Goal: Transaction & Acquisition: Purchase product/service

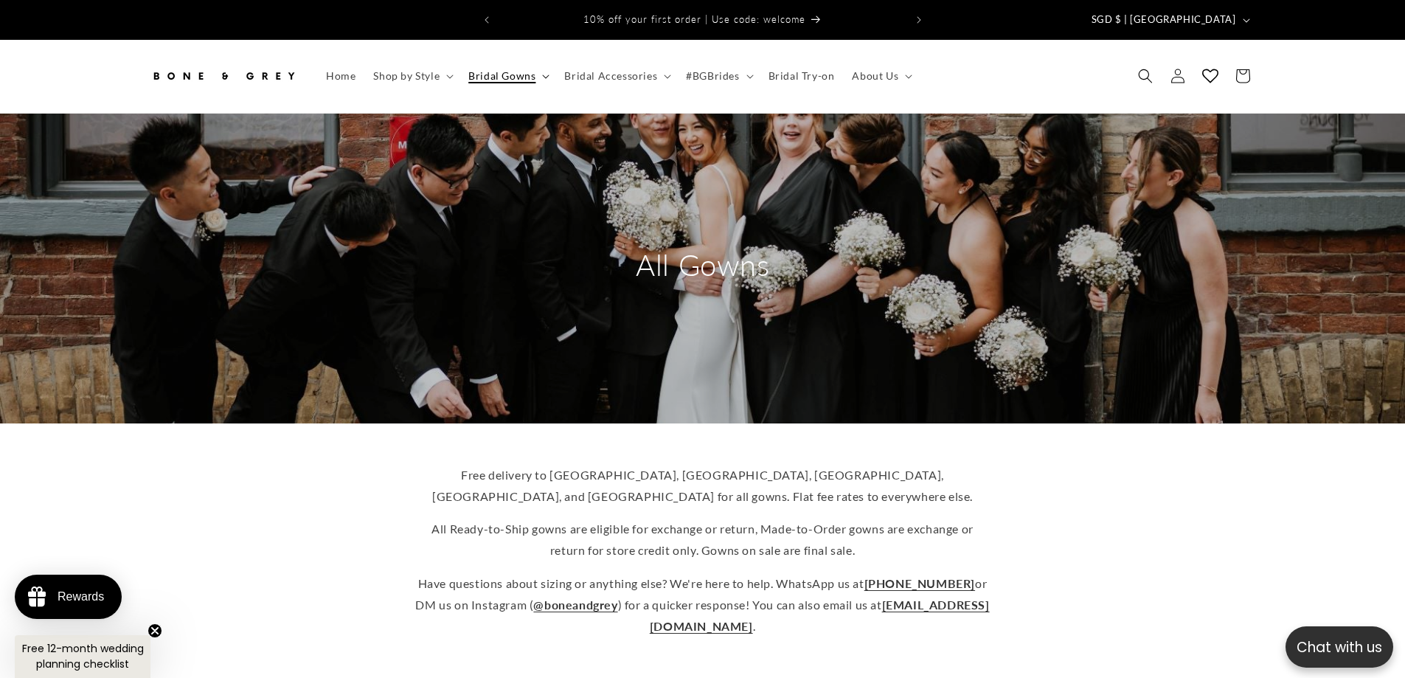
click at [491, 69] on span "Bridal Gowns" at bounding box center [501, 75] width 67 height 13
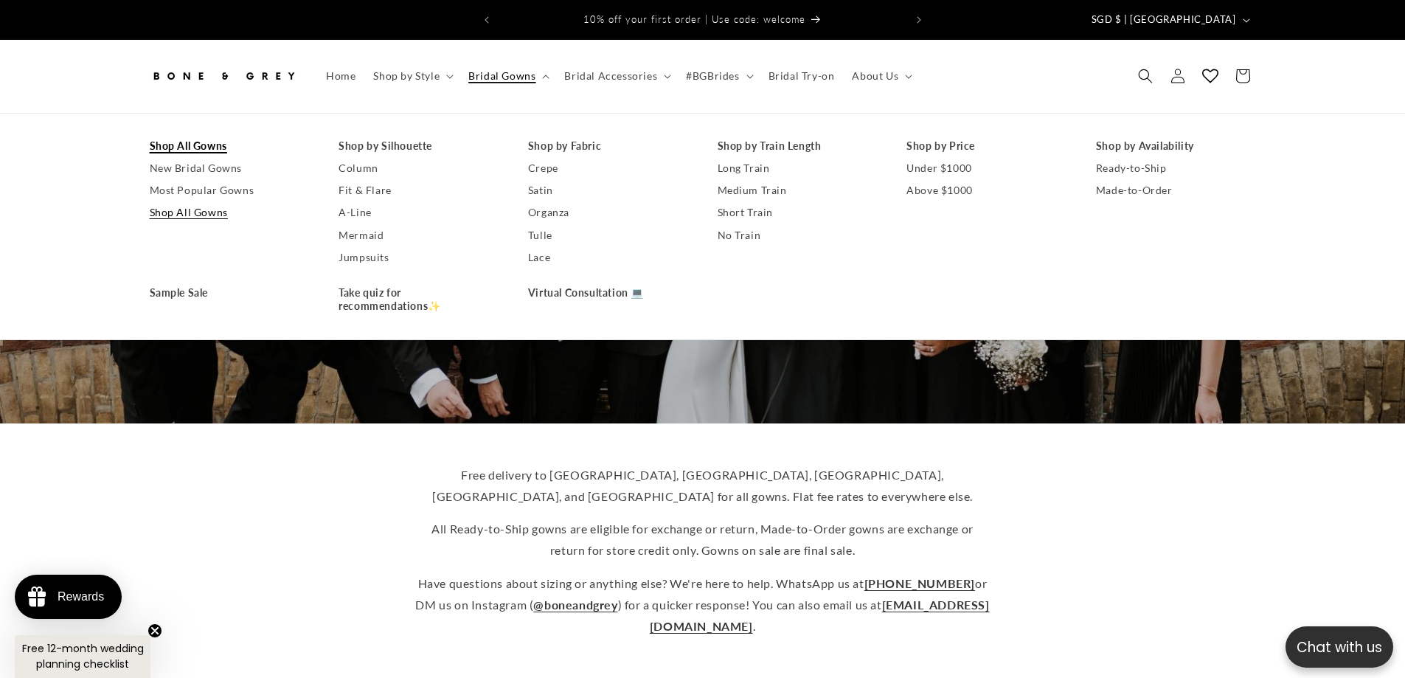
click at [164, 136] on link "Shop All Gowns" at bounding box center [230, 146] width 160 height 22
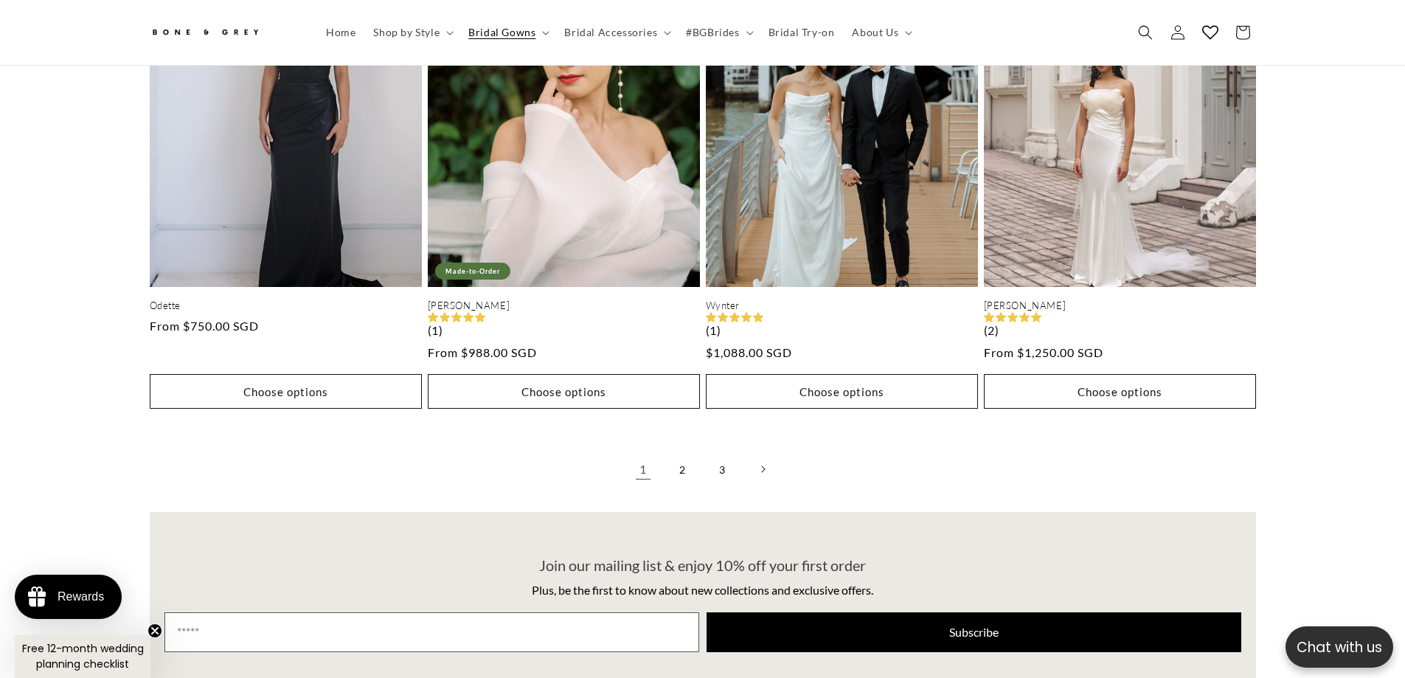
scroll to position [0, 406]
click at [679, 456] on link "2" at bounding box center [683, 469] width 32 height 32
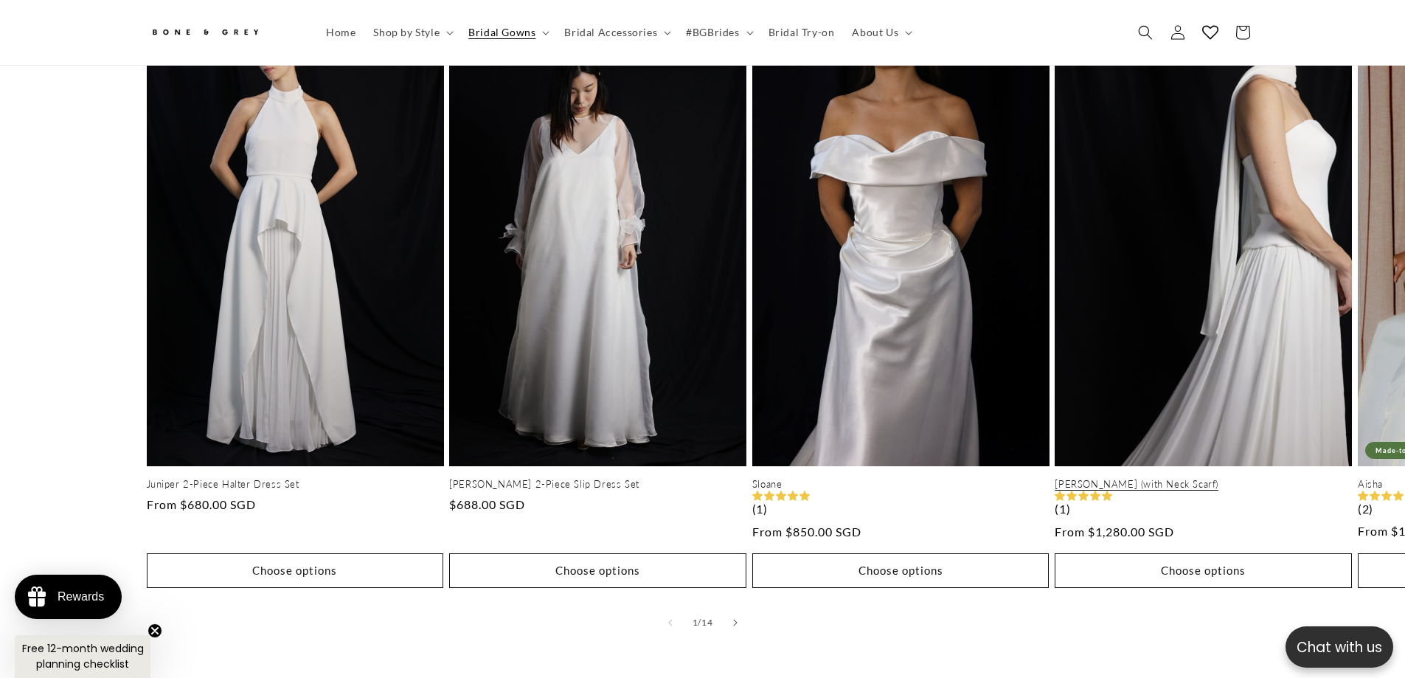
scroll to position [0, 811]
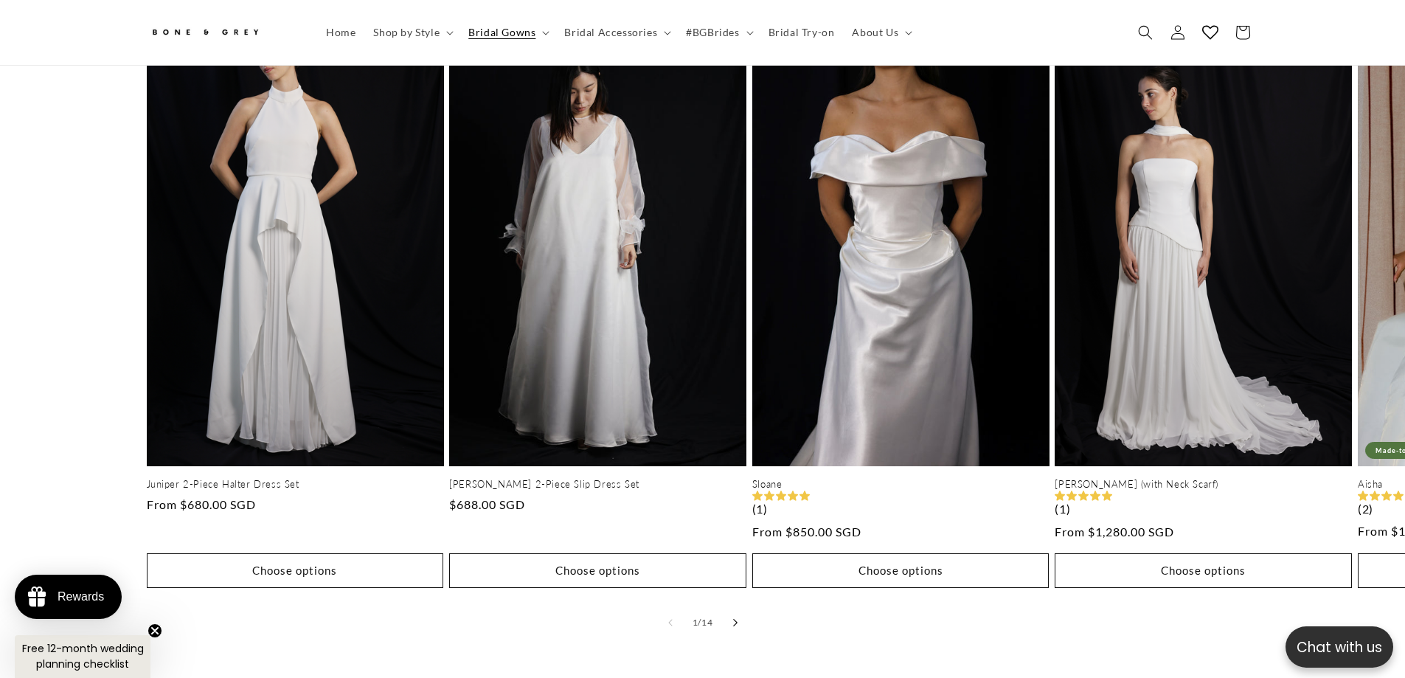
click at [732, 607] on button "Slide right" at bounding box center [735, 622] width 32 height 32
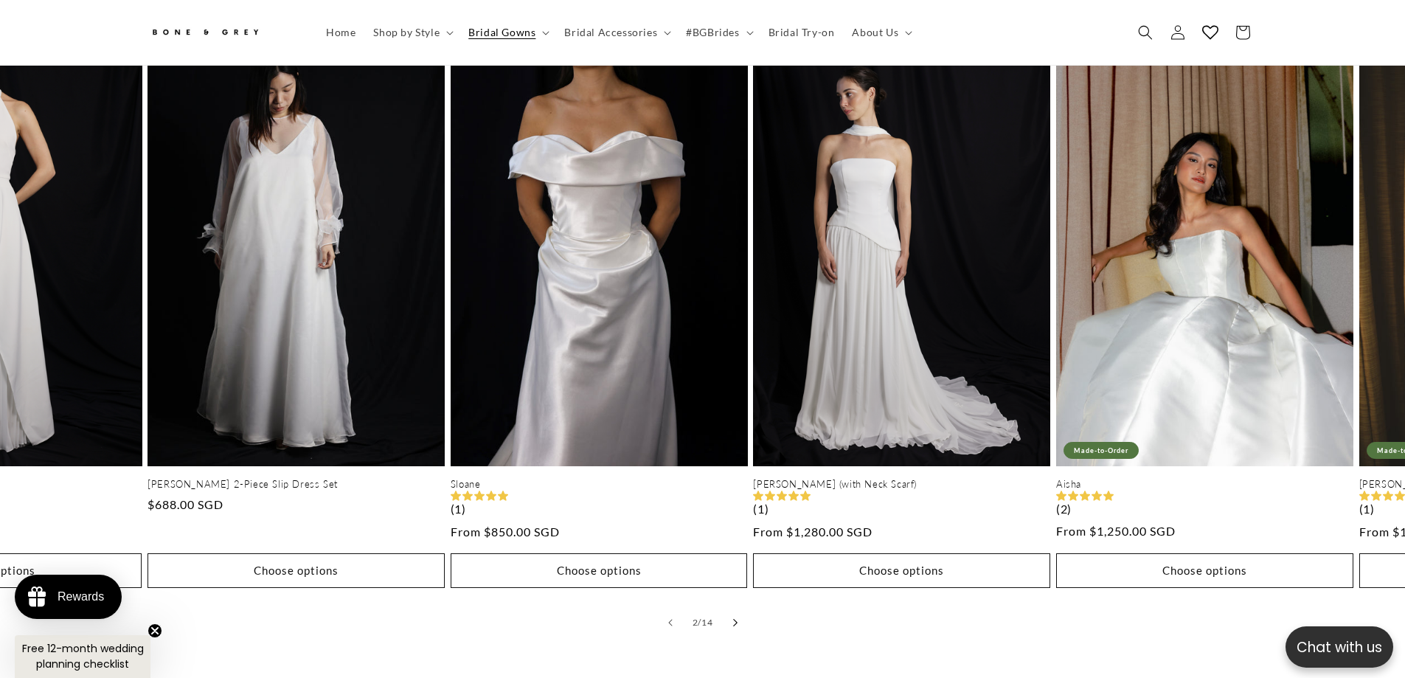
scroll to position [0, 0]
click at [732, 607] on button "Slide right" at bounding box center [735, 622] width 32 height 32
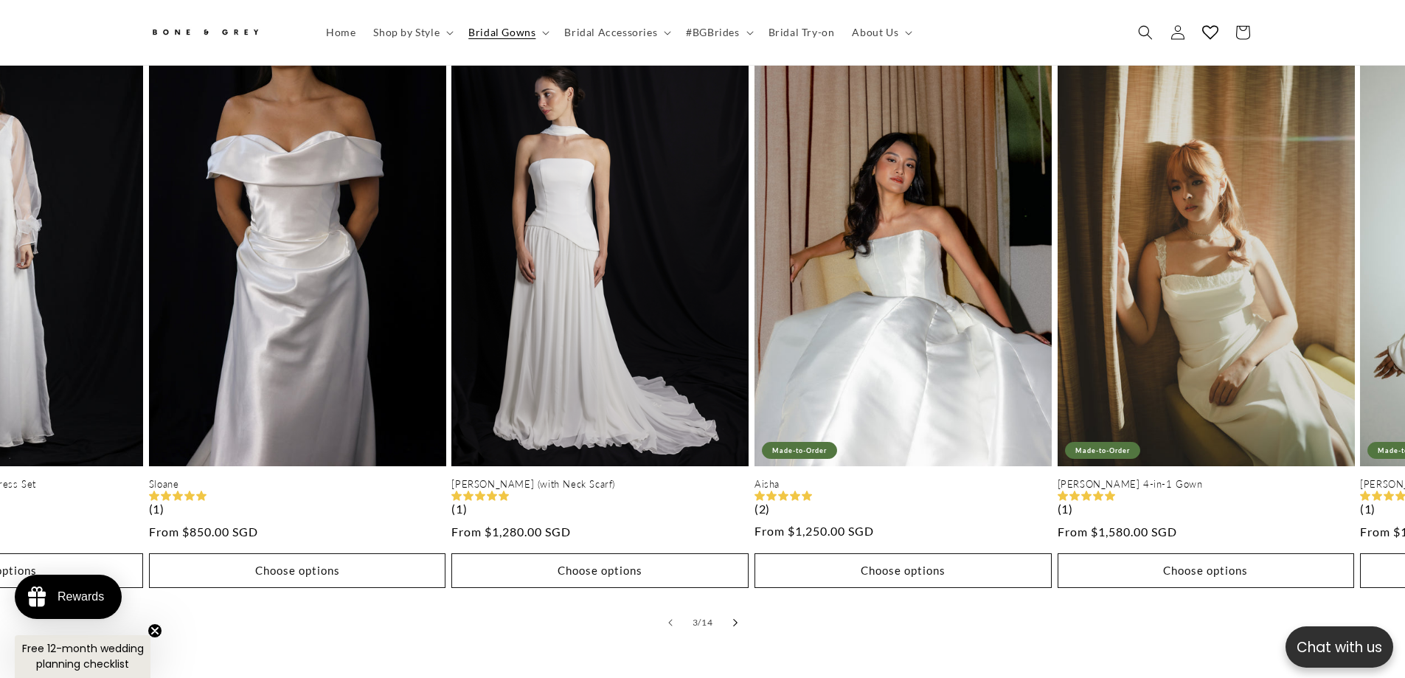
click at [732, 607] on button "Slide right" at bounding box center [735, 622] width 32 height 32
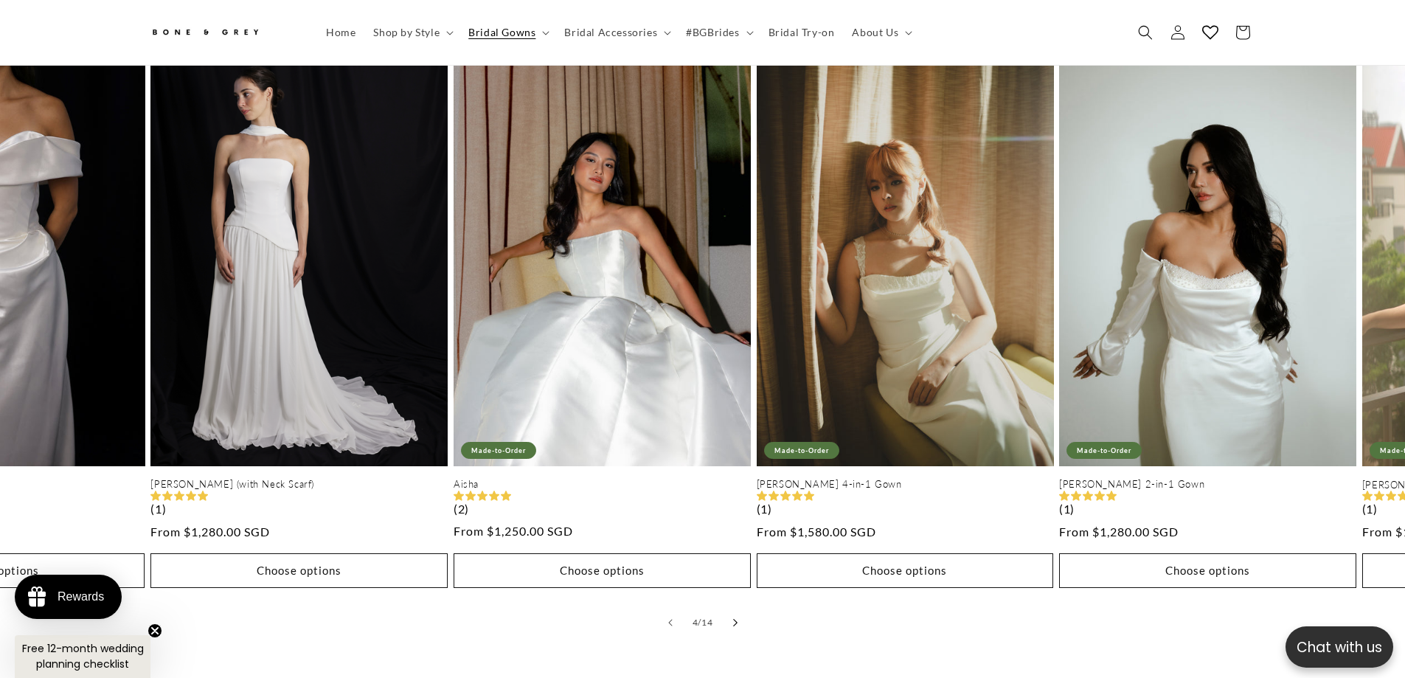
click at [732, 607] on button "Slide right" at bounding box center [735, 622] width 32 height 32
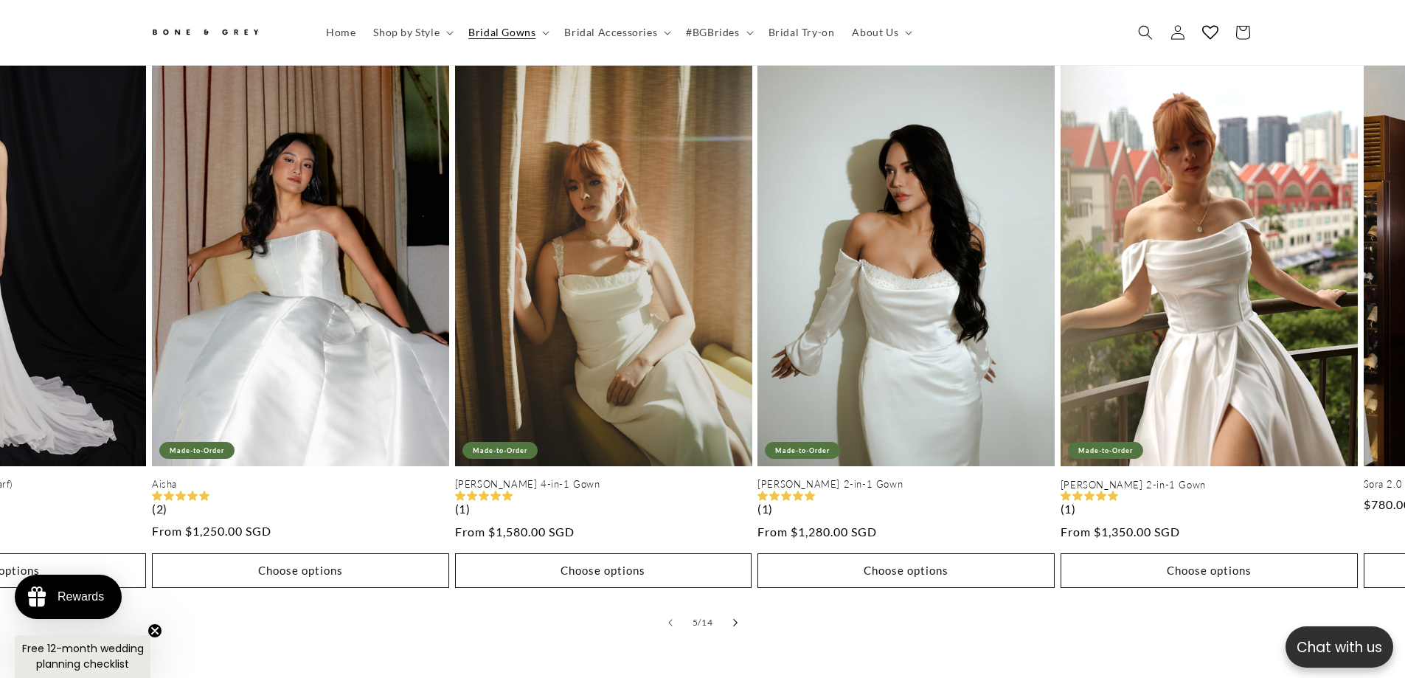
click at [732, 607] on button "Slide right" at bounding box center [735, 622] width 32 height 32
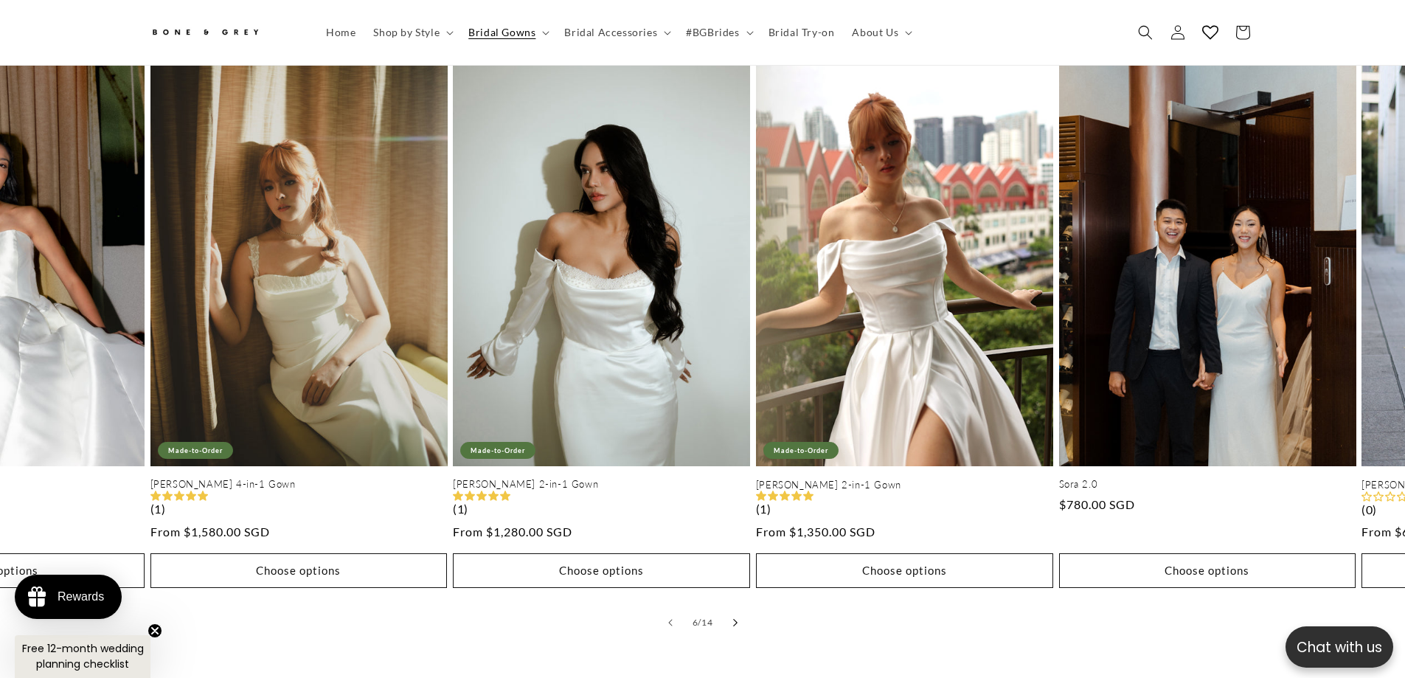
click at [732, 607] on button "Slide right" at bounding box center [735, 622] width 32 height 32
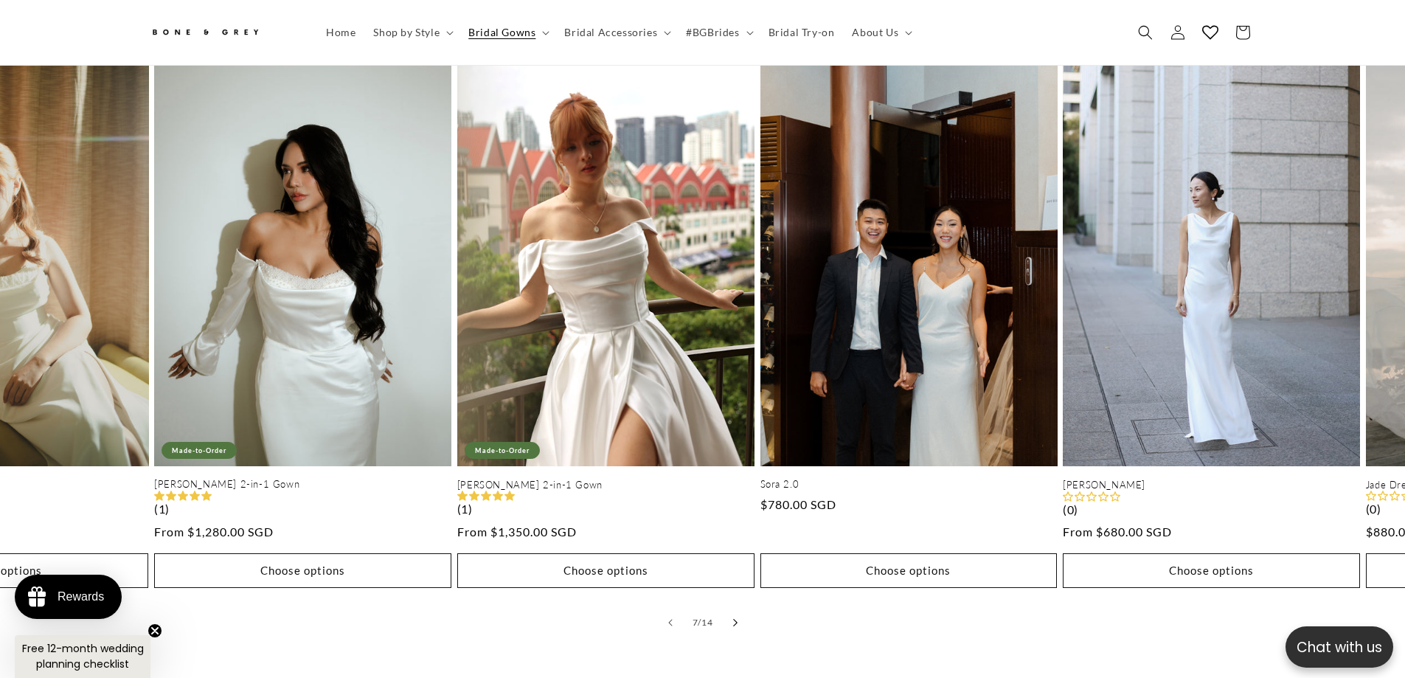
click at [732, 607] on button "Slide right" at bounding box center [735, 622] width 32 height 32
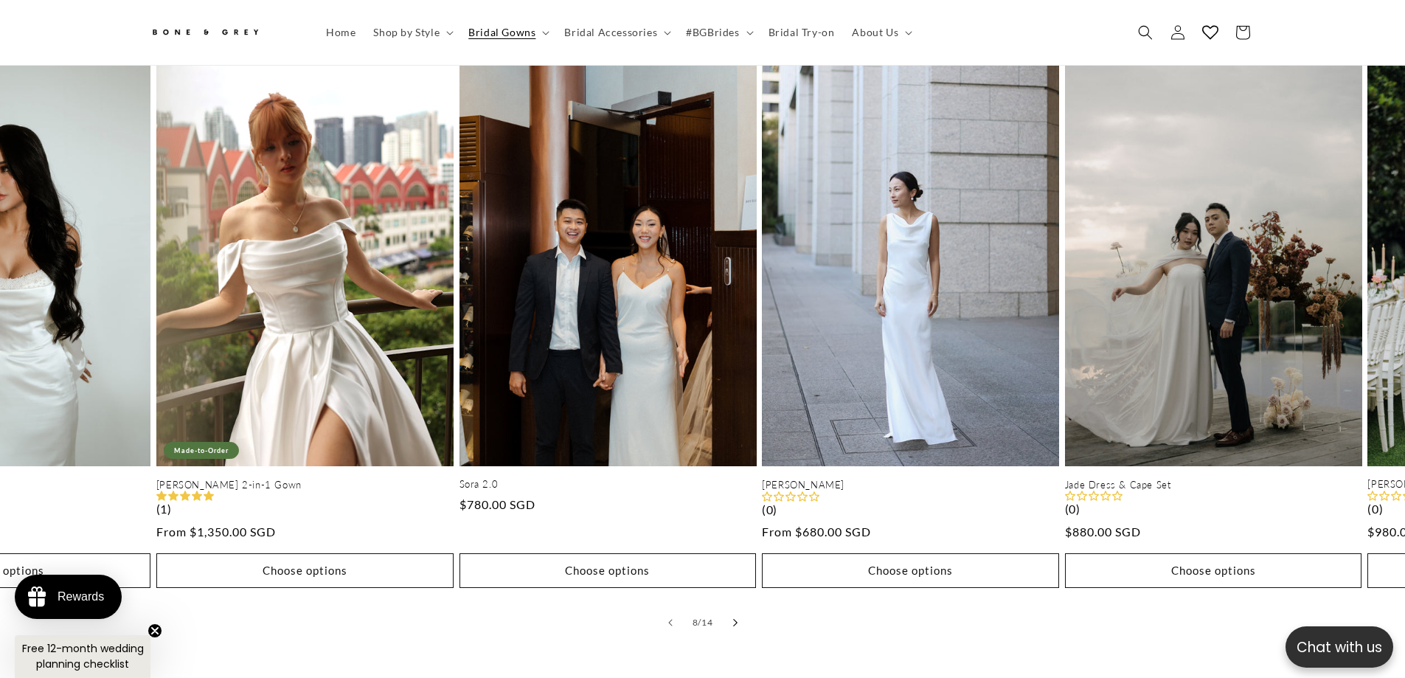
click at [732, 607] on button "Slide right" at bounding box center [735, 622] width 32 height 32
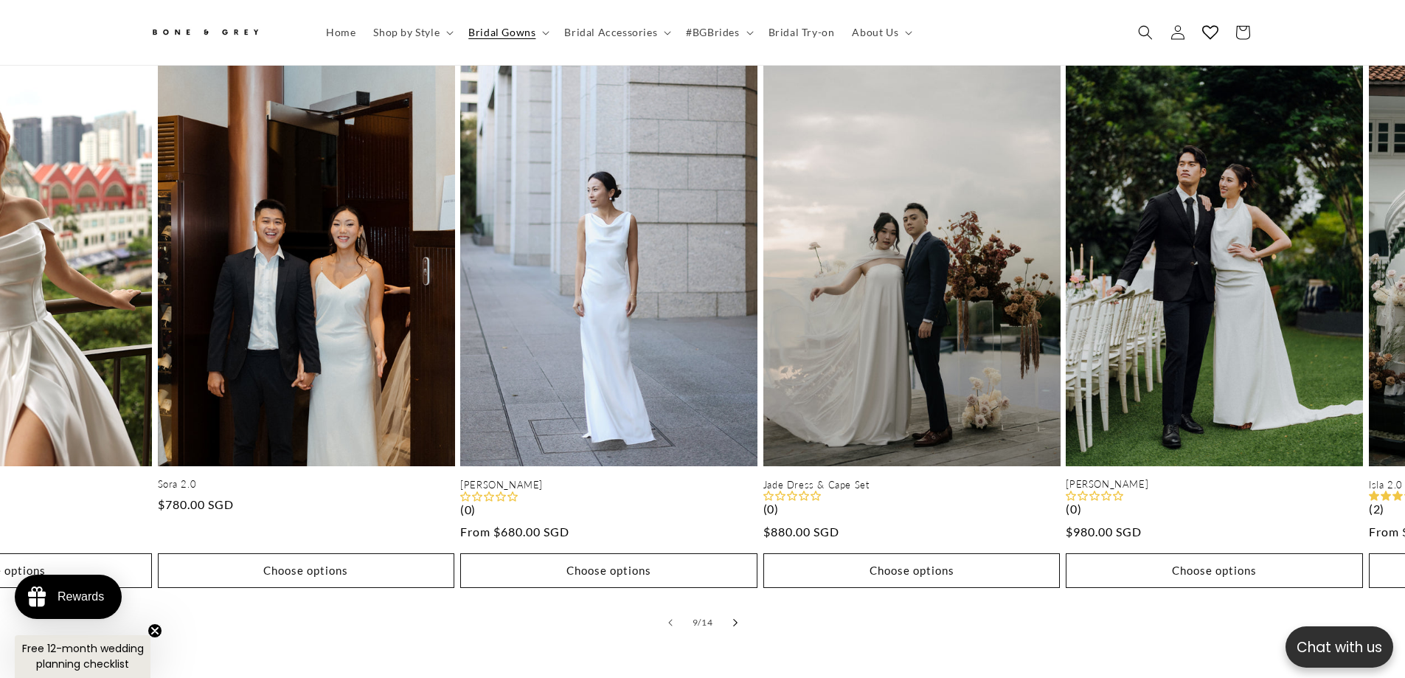
scroll to position [0, 406]
click at [732, 607] on button "Slide right" at bounding box center [735, 622] width 32 height 32
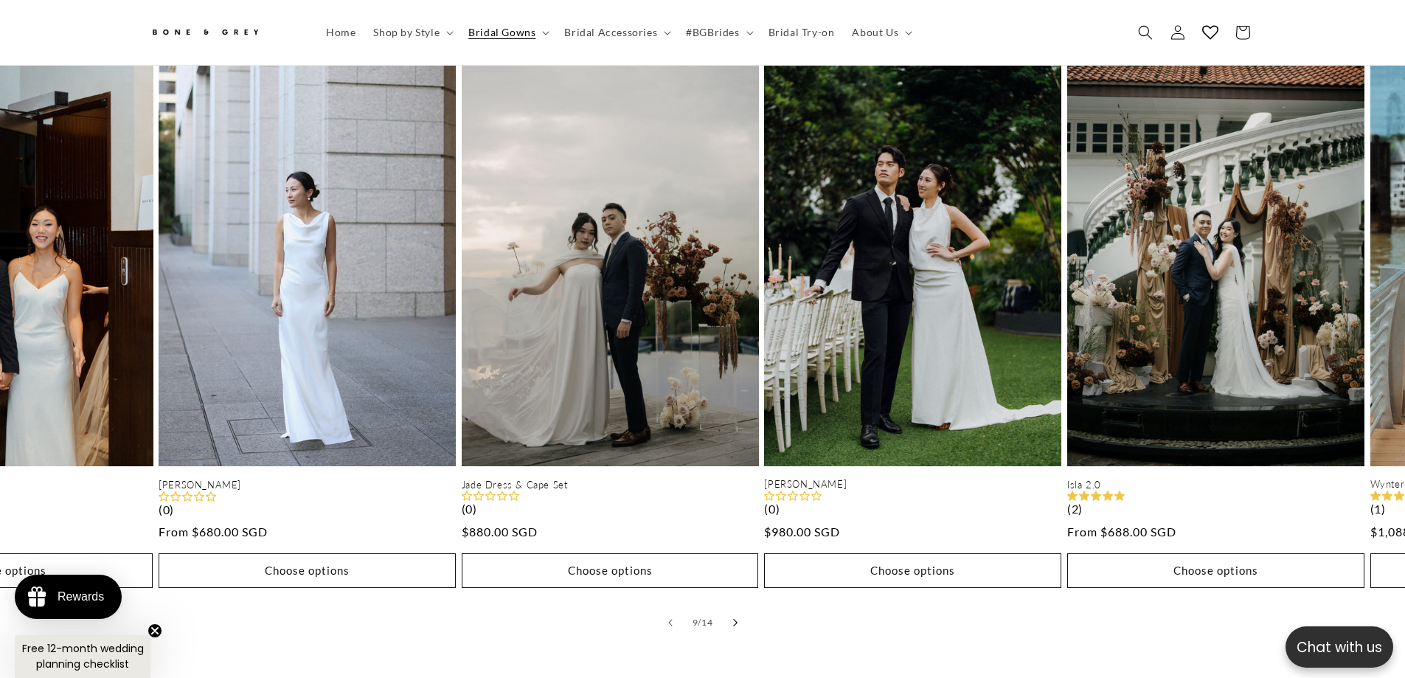
click at [732, 607] on button "Slide right" at bounding box center [735, 622] width 32 height 32
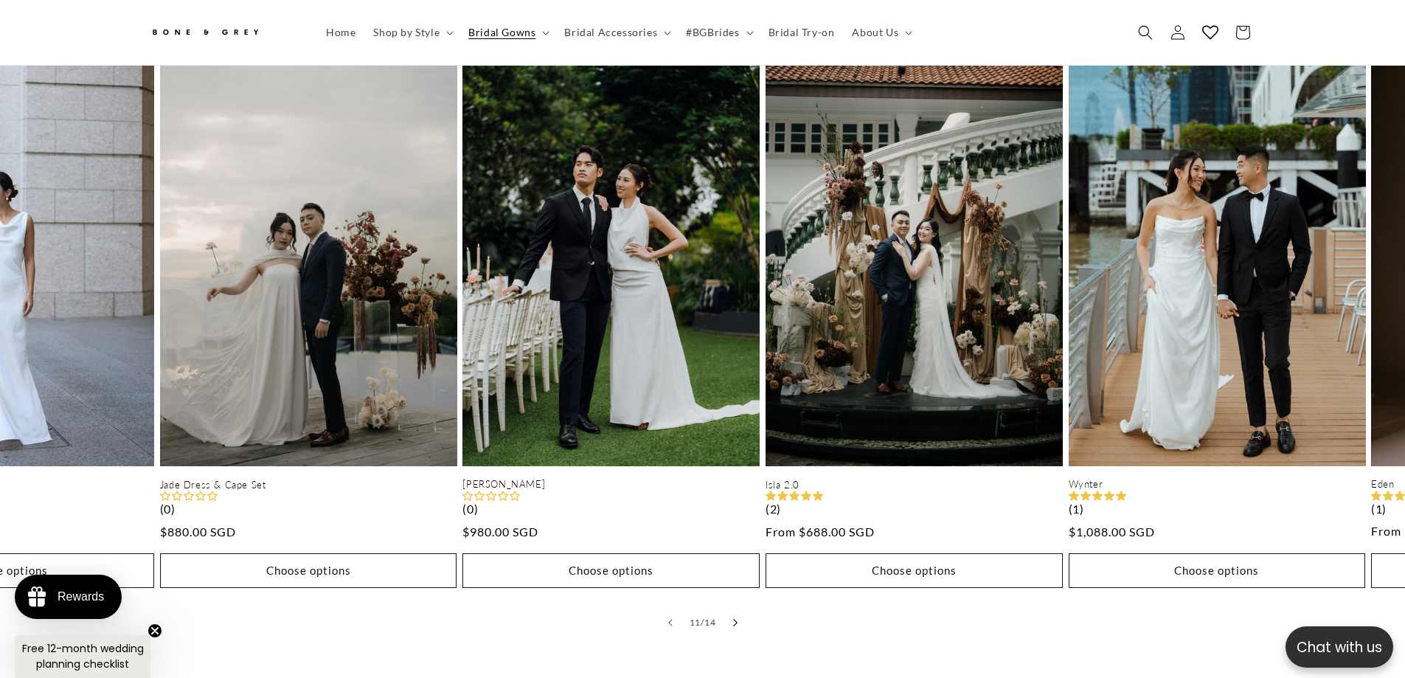
click at [732, 607] on button "Slide right" at bounding box center [735, 622] width 32 height 32
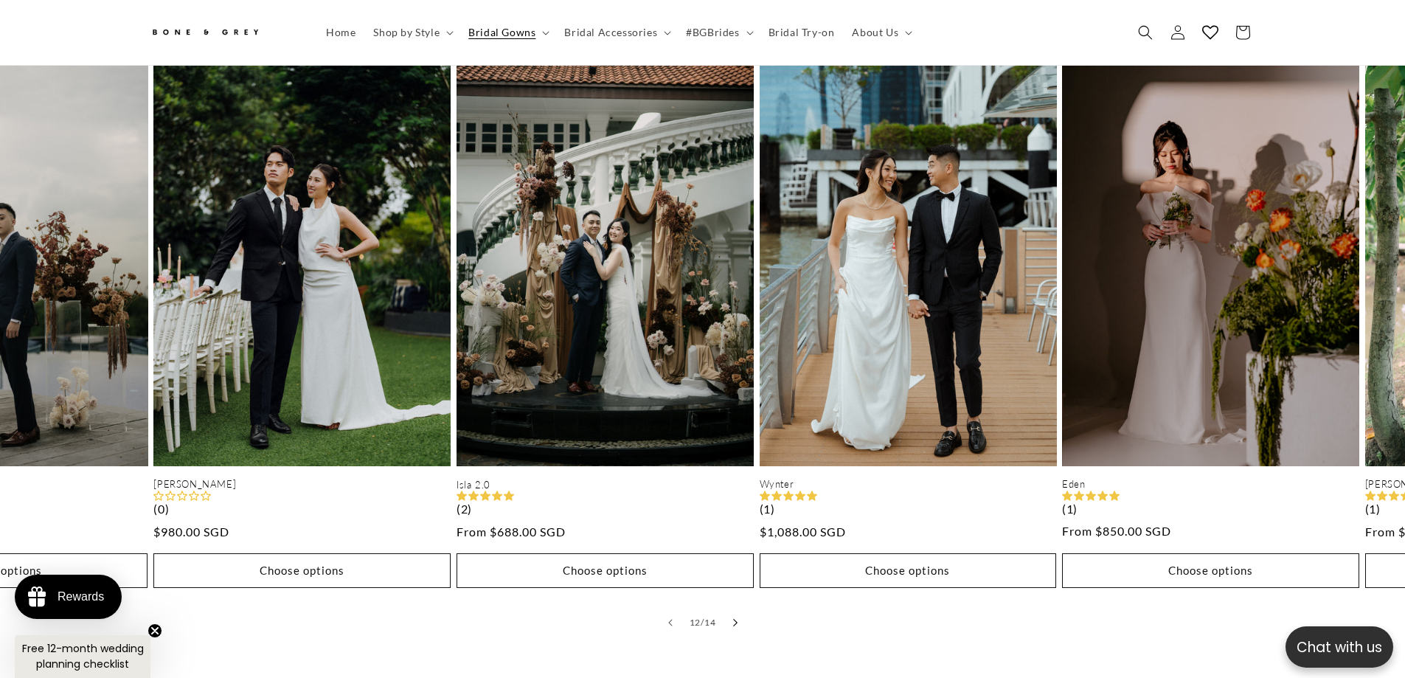
click at [732, 607] on button "Slide right" at bounding box center [735, 622] width 32 height 32
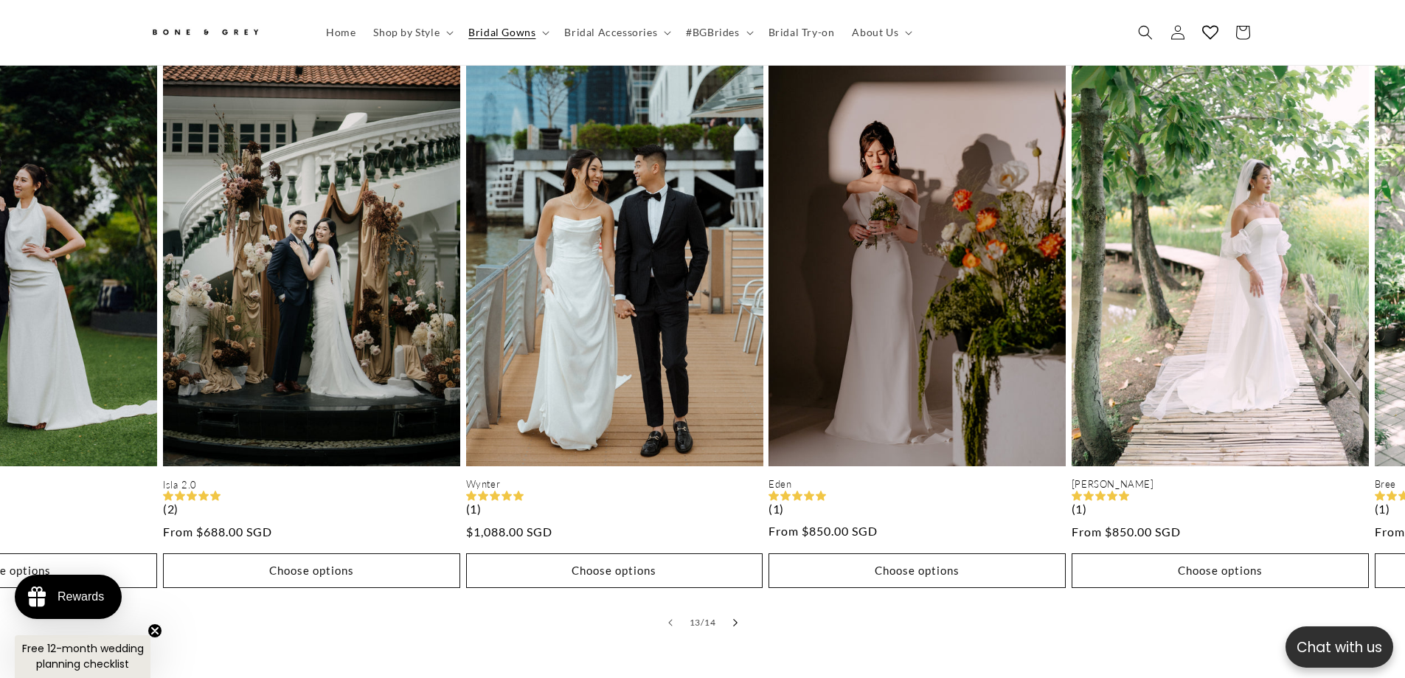
click at [732, 607] on button "Slide right" at bounding box center [735, 622] width 32 height 32
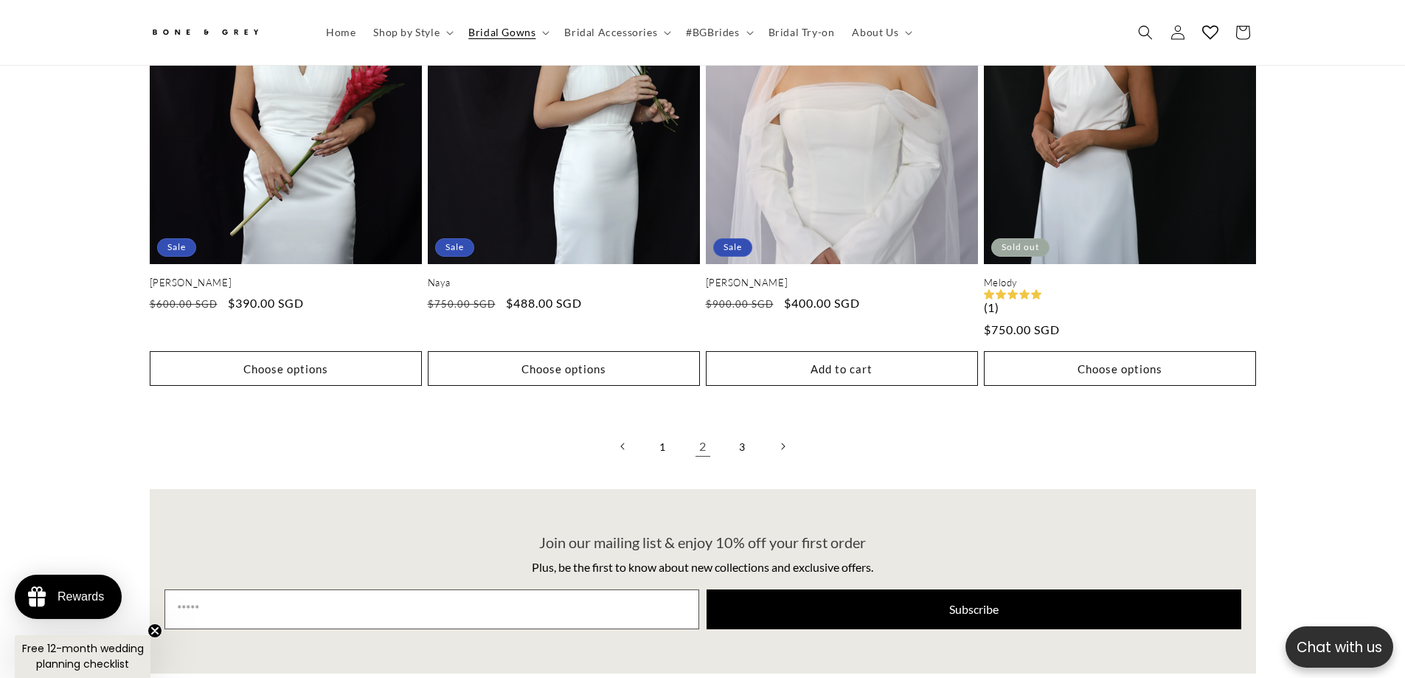
scroll to position [3975, 0]
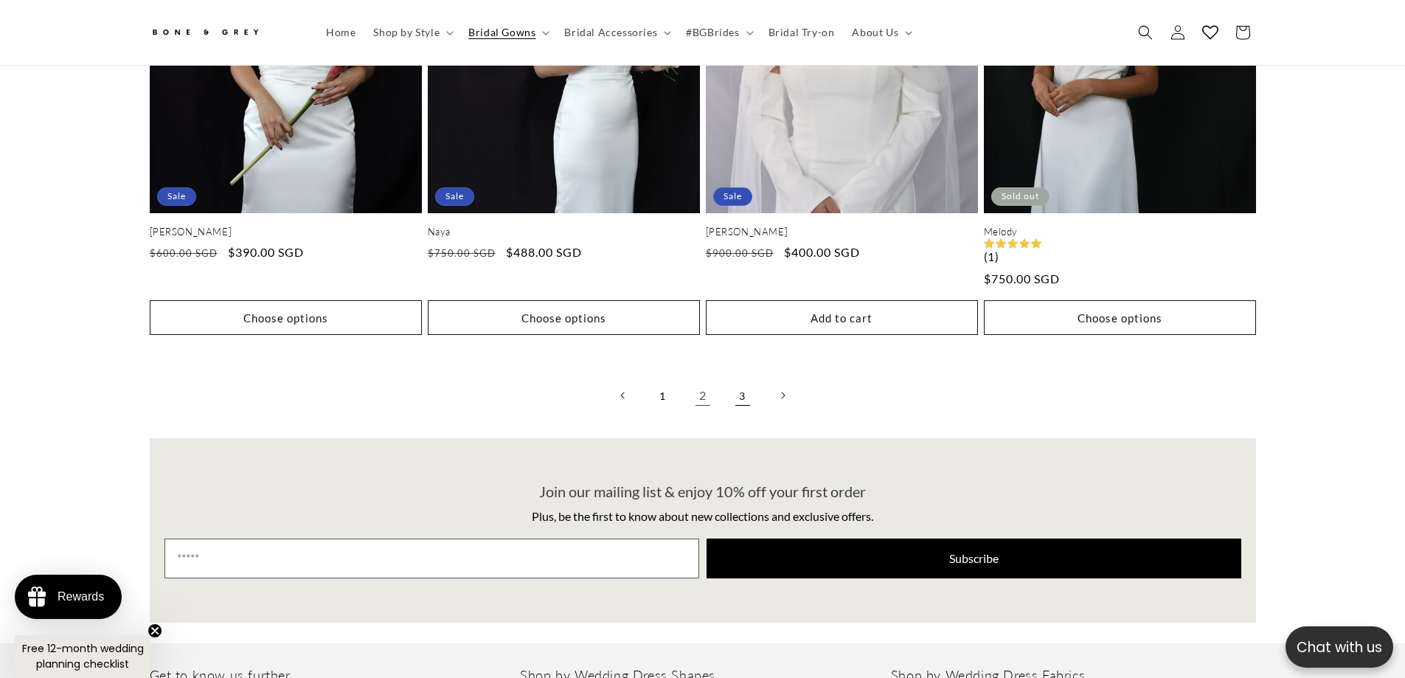
click at [740, 383] on link "3" at bounding box center [742, 395] width 32 height 32
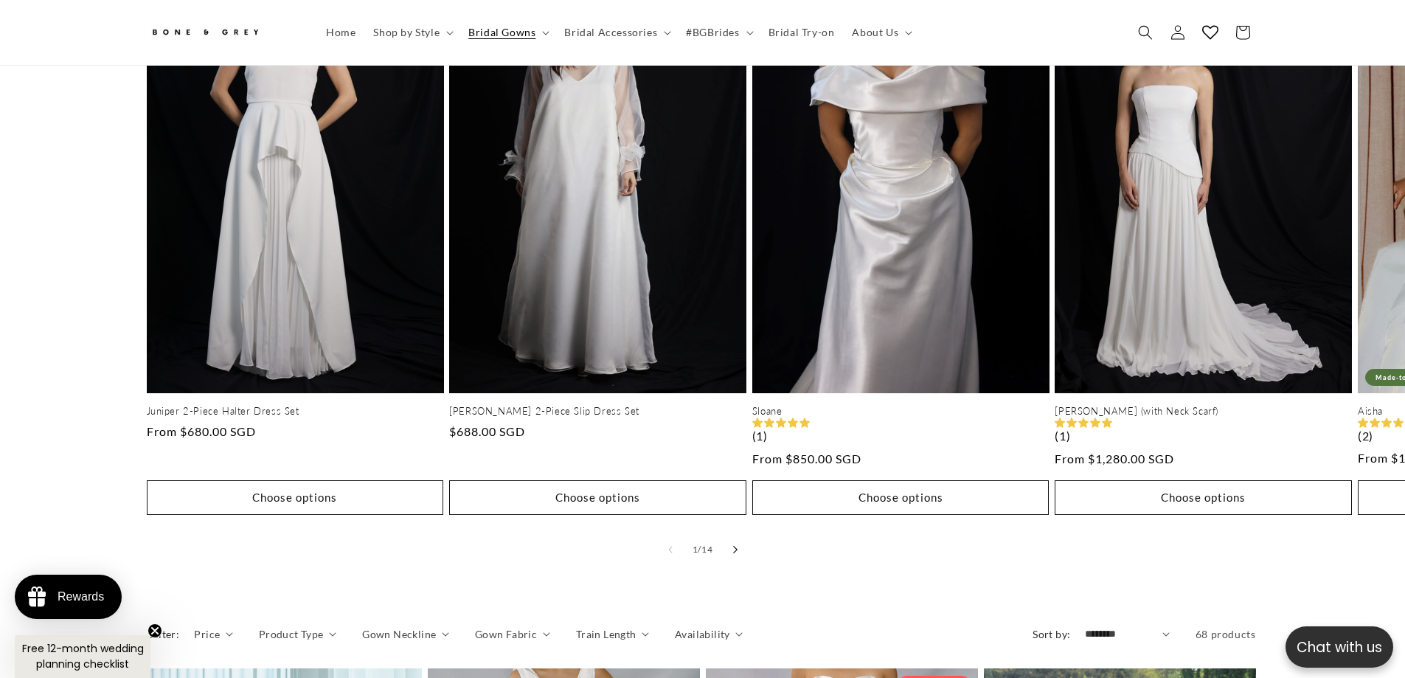
scroll to position [0, 811]
click at [740, 535] on button "Slide right" at bounding box center [735, 549] width 32 height 32
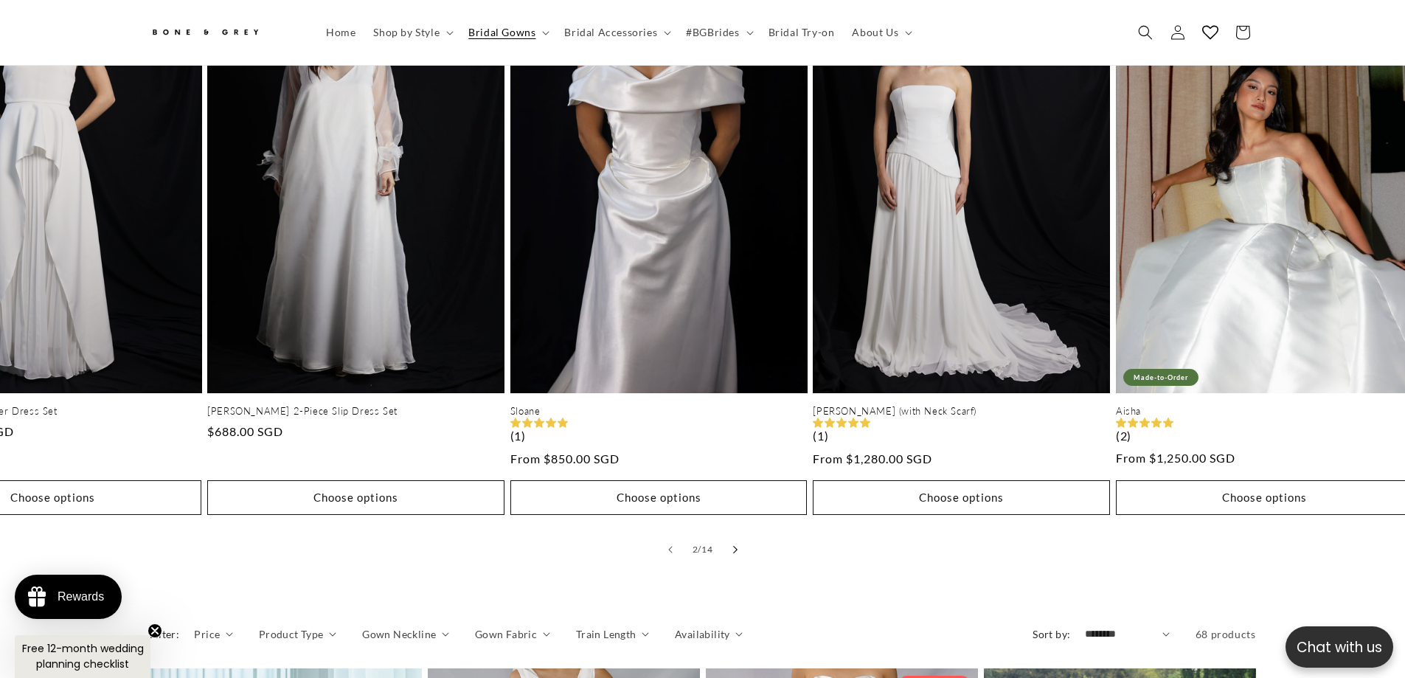
click at [740, 535] on button "Slide right" at bounding box center [735, 549] width 32 height 32
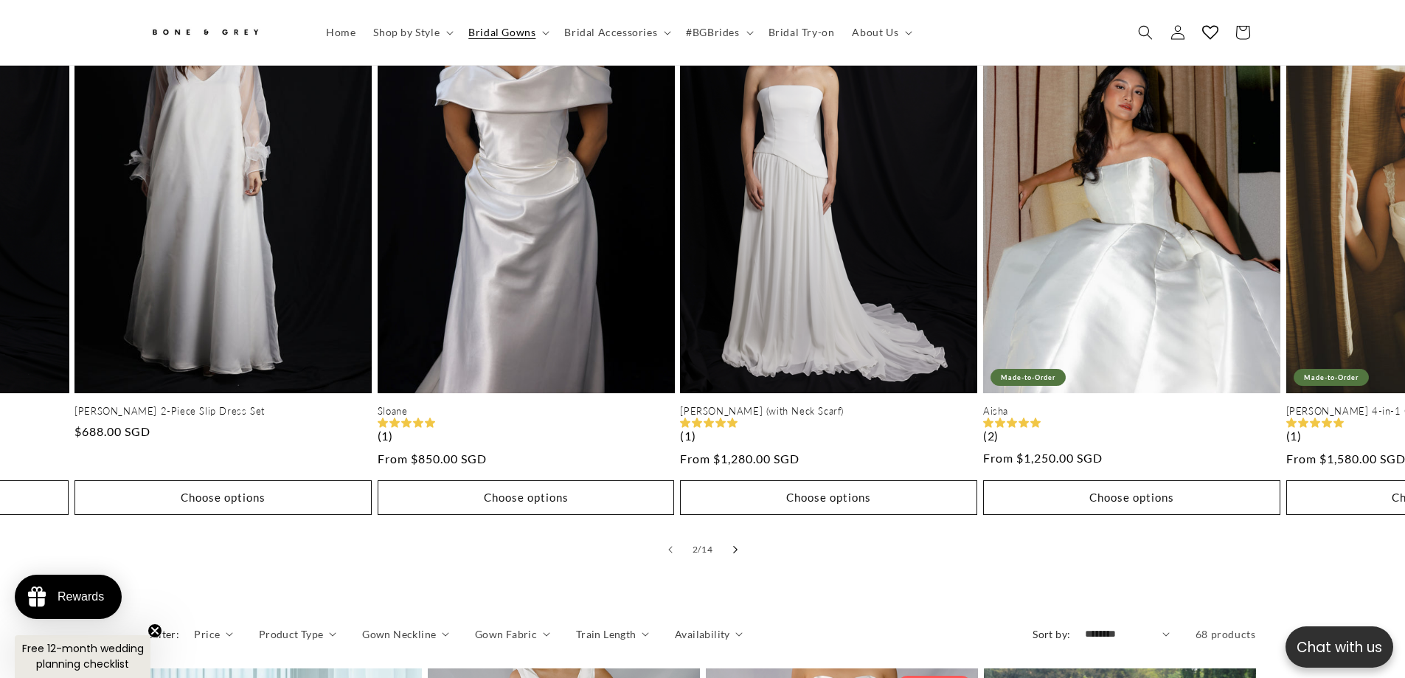
click at [740, 535] on button "Slide right" at bounding box center [735, 549] width 32 height 32
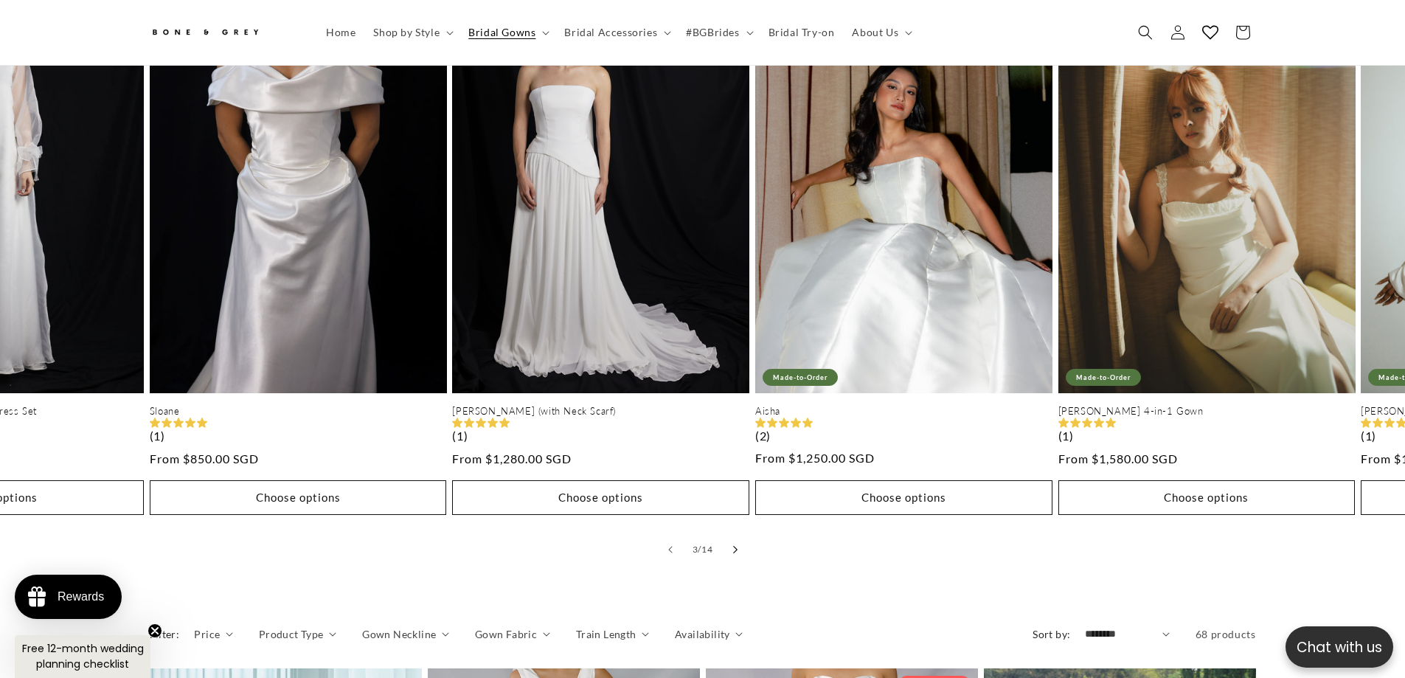
click at [740, 535] on button "Slide right" at bounding box center [735, 549] width 32 height 32
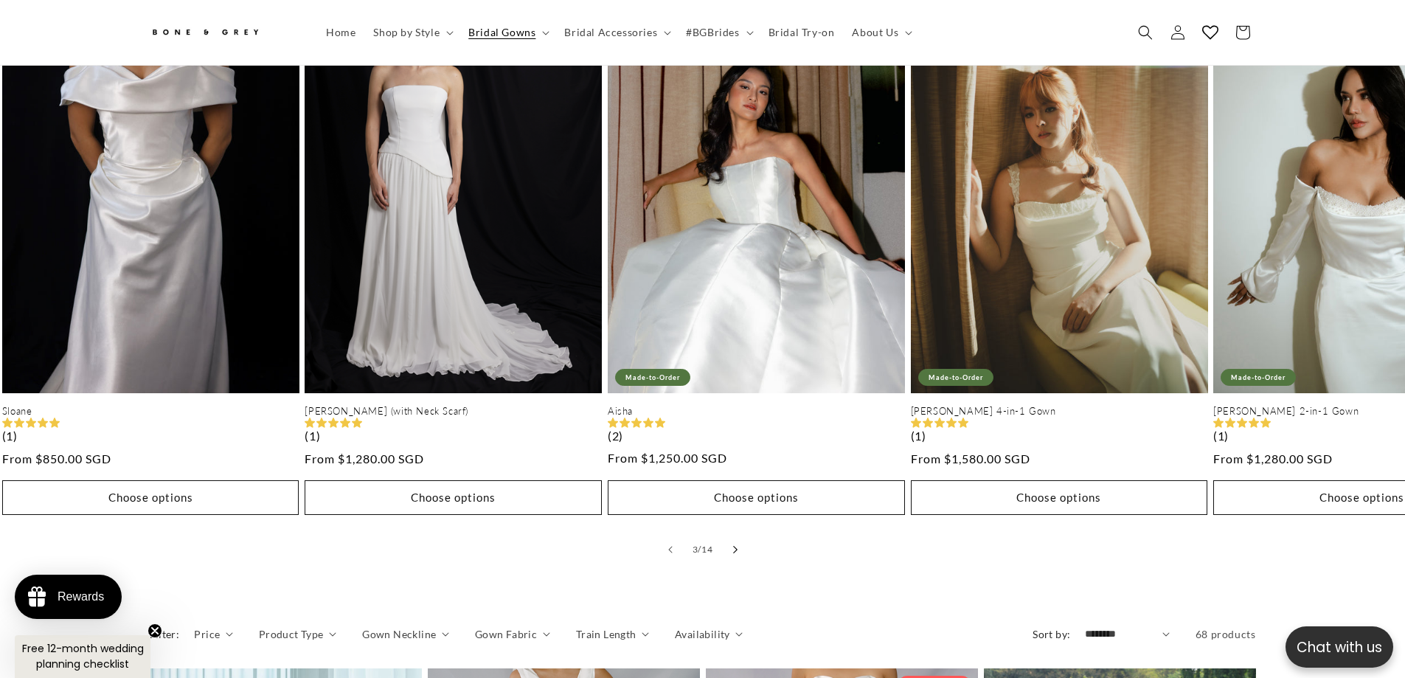
click at [740, 535] on button "Slide right" at bounding box center [735, 549] width 32 height 32
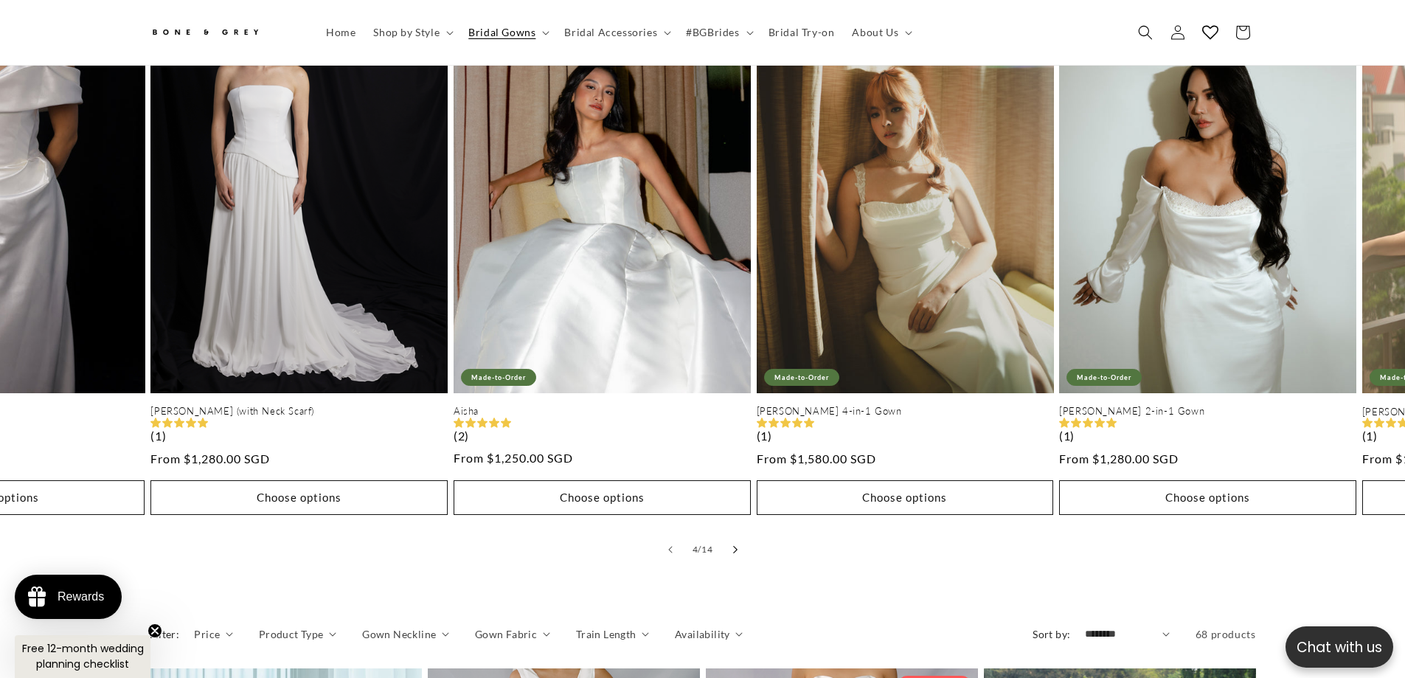
click at [740, 535] on button "Slide right" at bounding box center [735, 549] width 32 height 32
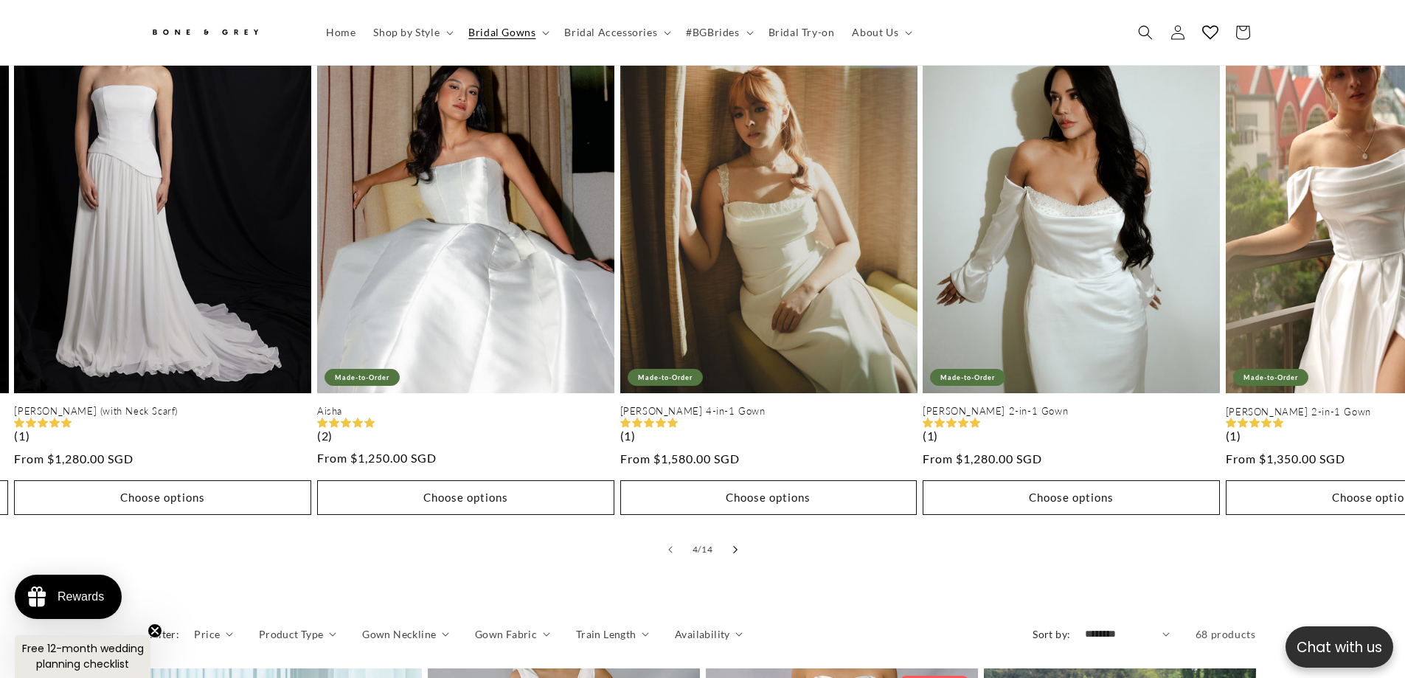
click at [740, 535] on button "Slide right" at bounding box center [735, 549] width 32 height 32
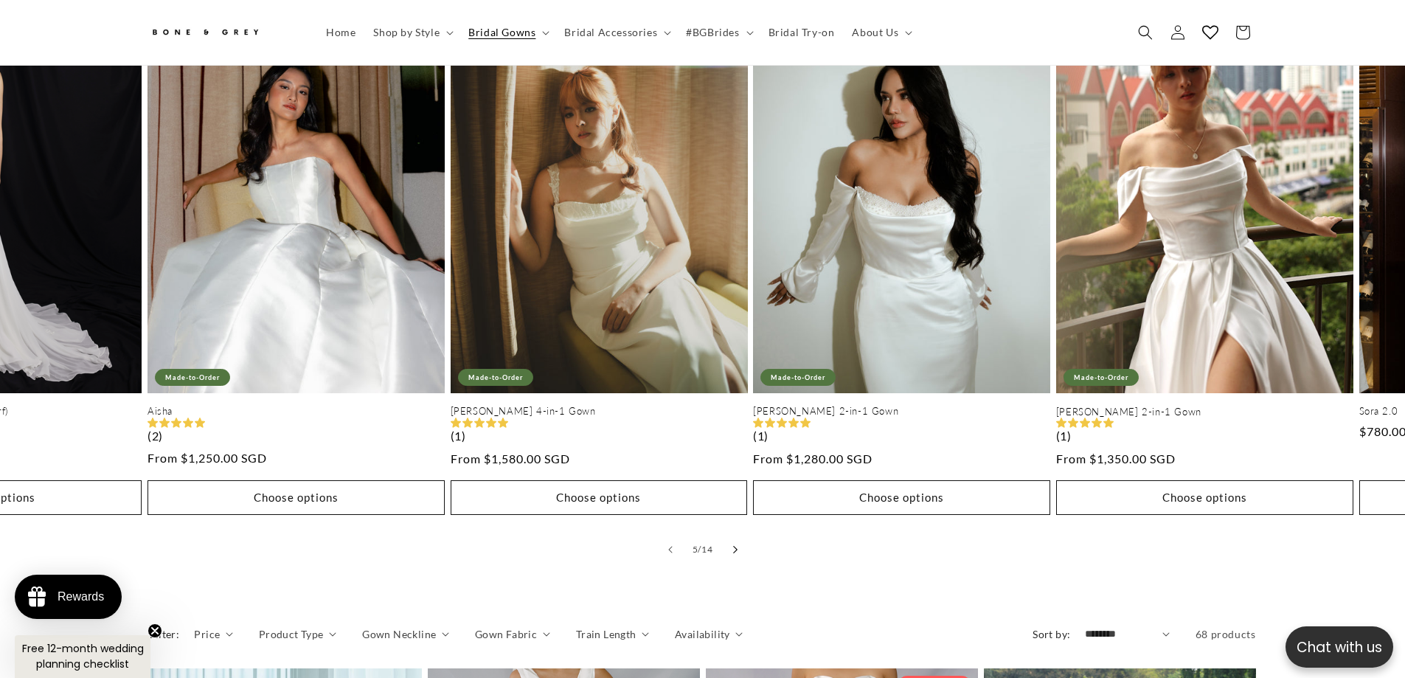
click at [740, 535] on button "Slide right" at bounding box center [735, 549] width 32 height 32
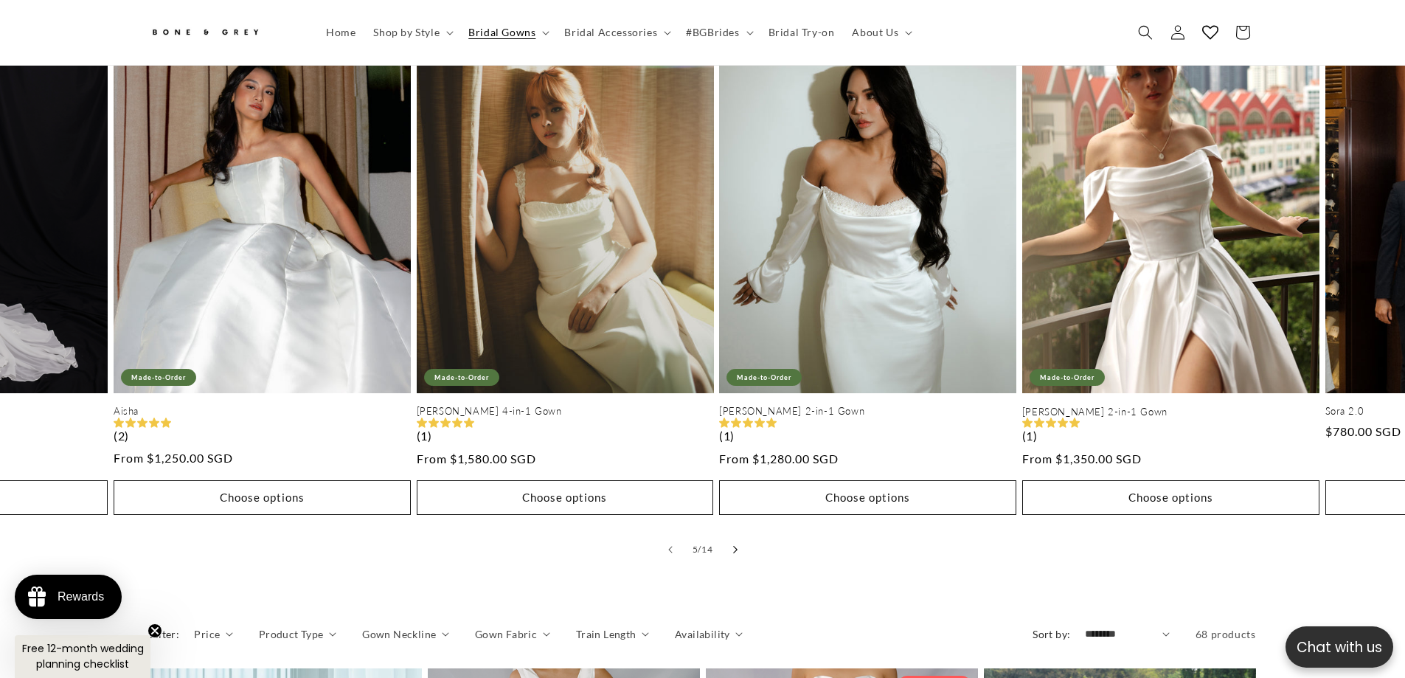
click at [740, 535] on button "Slide right" at bounding box center [735, 549] width 32 height 32
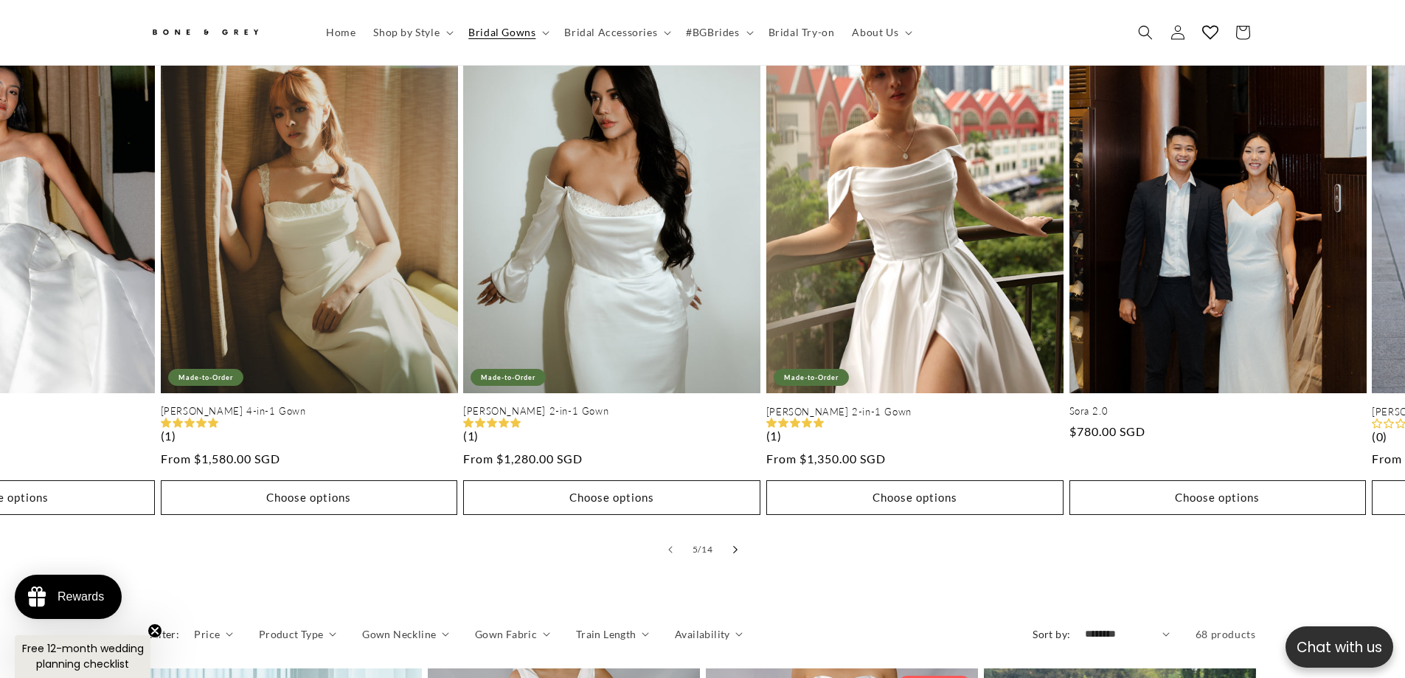
click at [740, 535] on button "Slide right" at bounding box center [735, 549] width 32 height 32
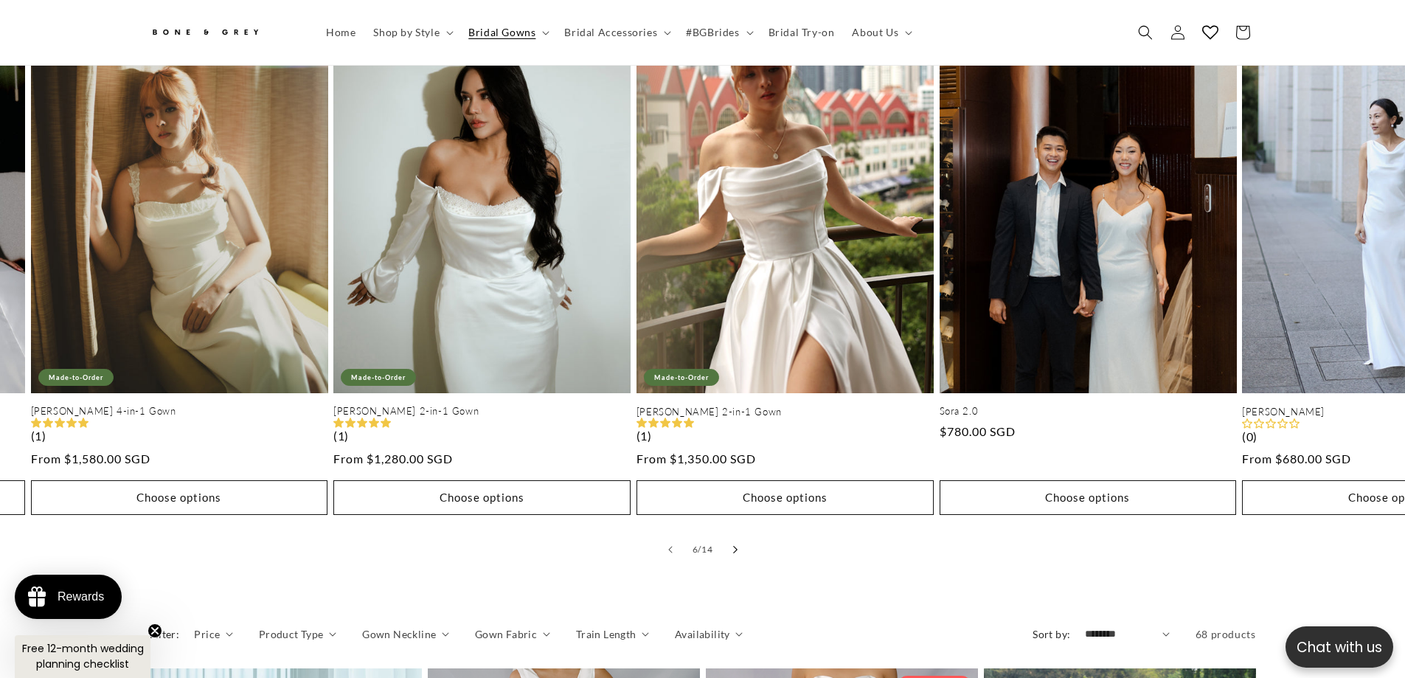
click at [740, 535] on button "Slide right" at bounding box center [735, 549] width 32 height 32
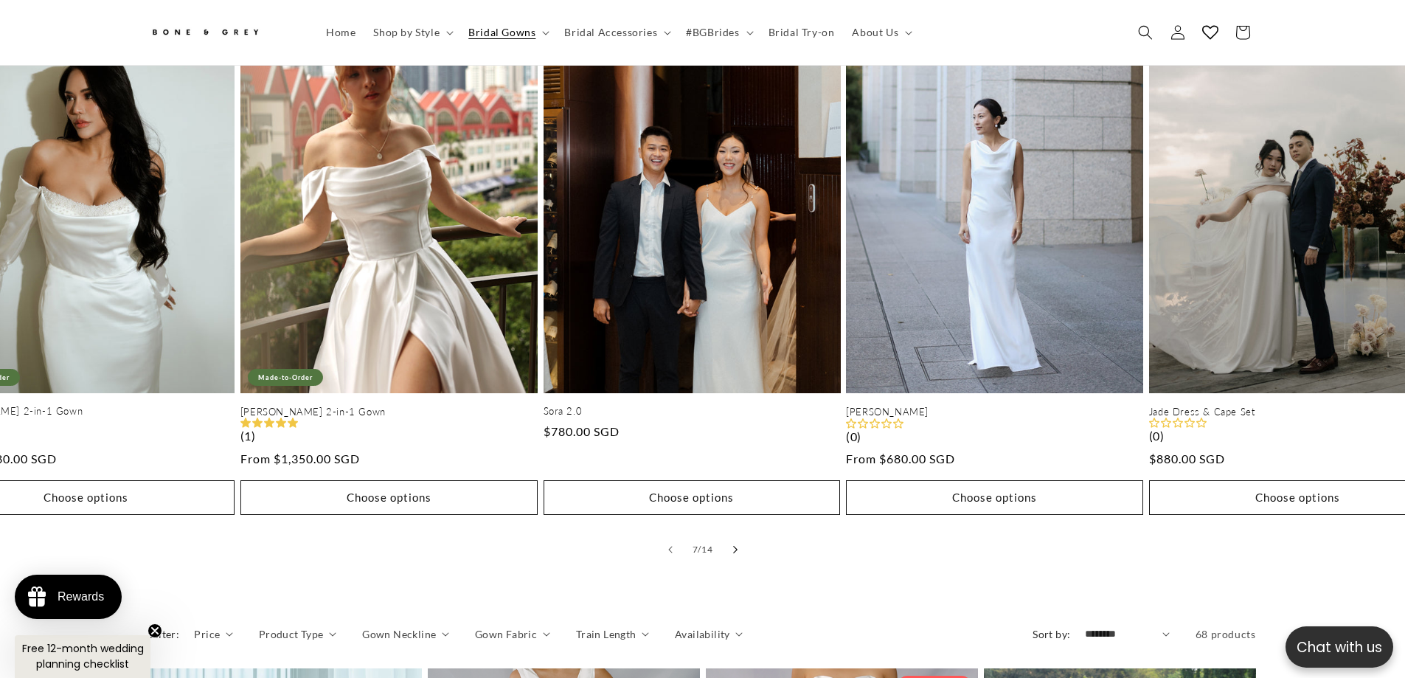
click at [740, 535] on button "Slide right" at bounding box center [735, 549] width 32 height 32
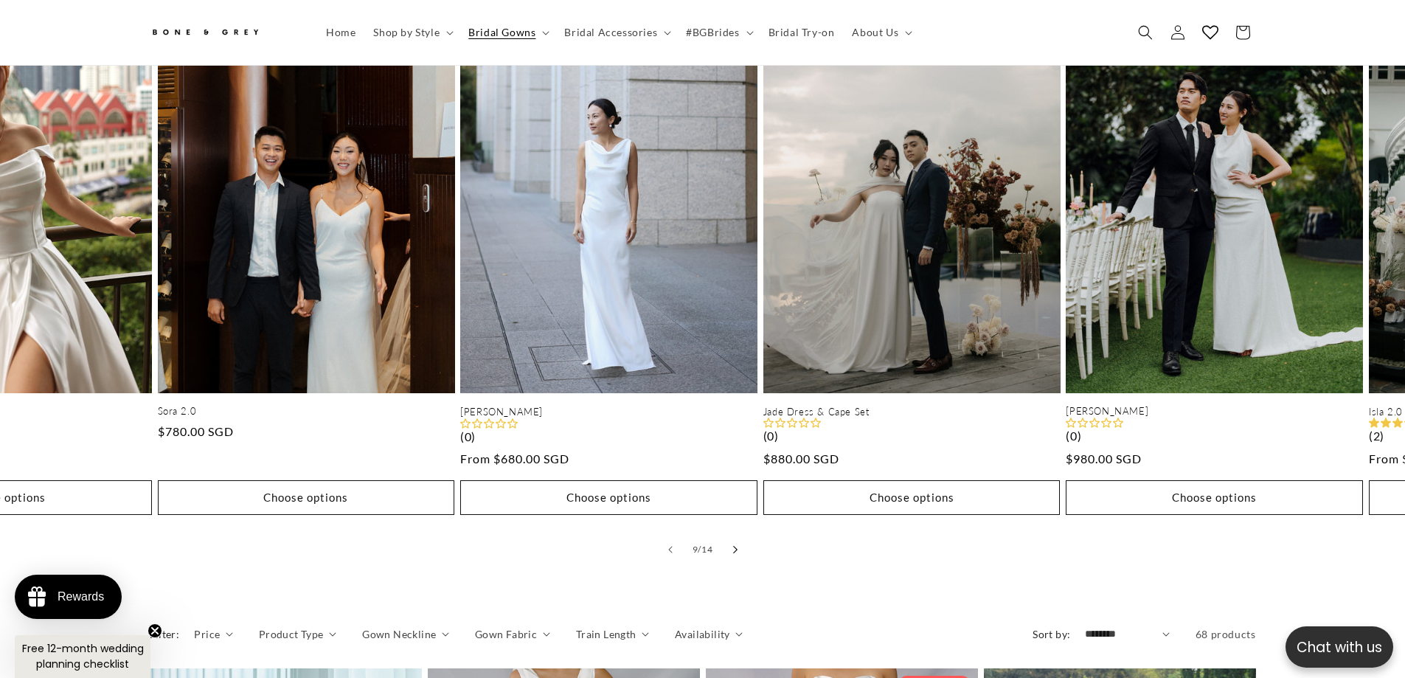
click at [740, 535] on button "Slide right" at bounding box center [735, 549] width 32 height 32
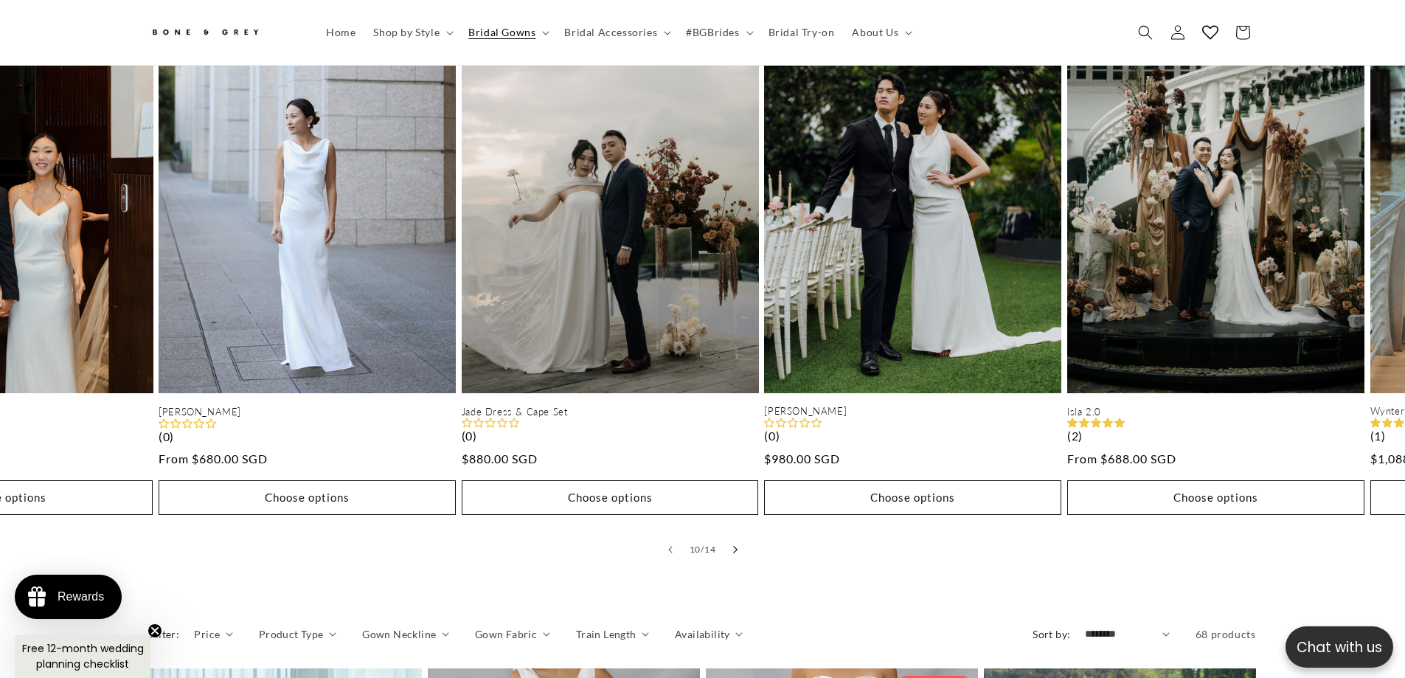
click at [740, 535] on button "Slide right" at bounding box center [735, 549] width 32 height 32
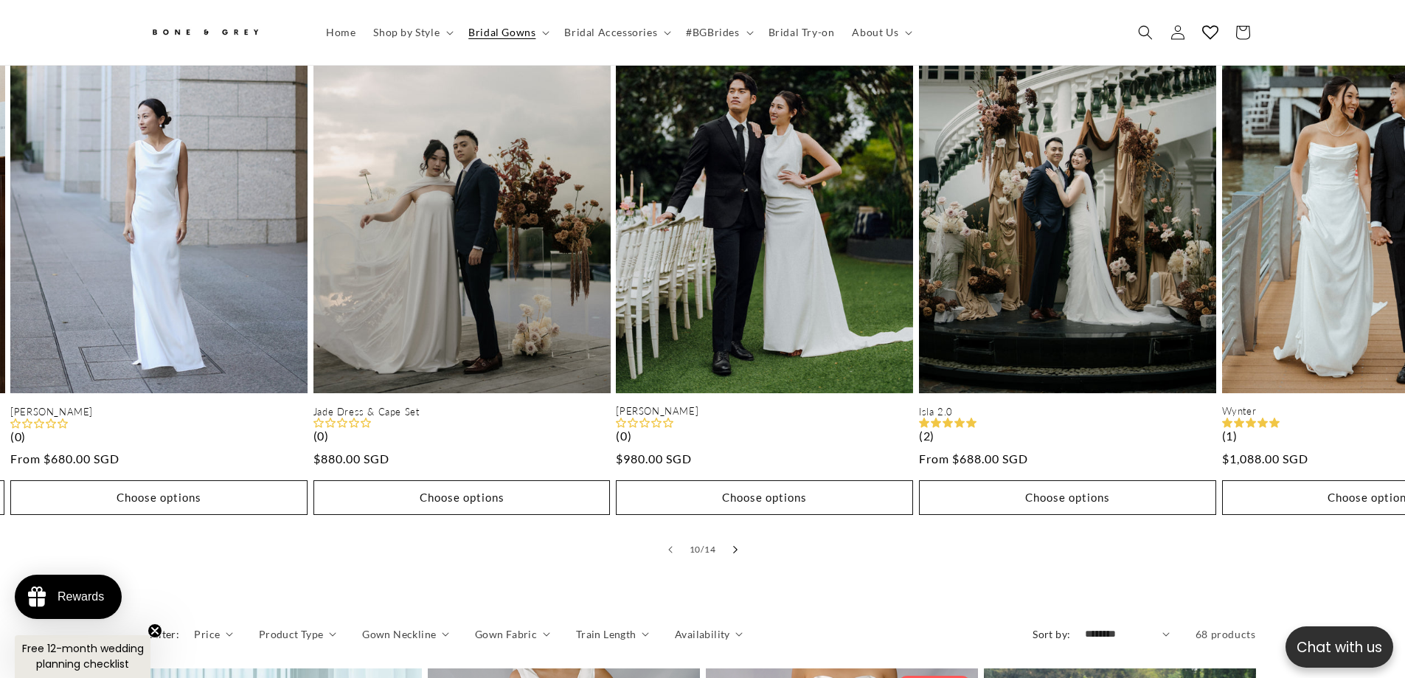
scroll to position [0, 0]
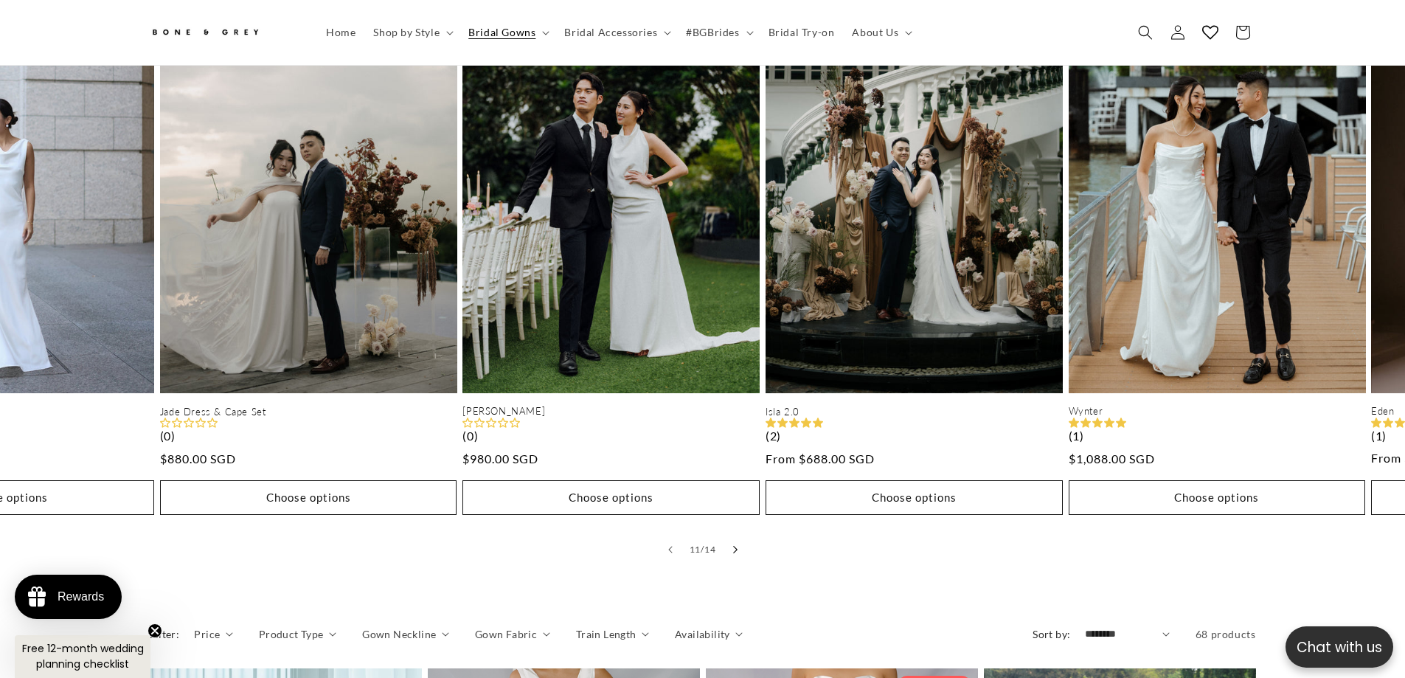
click at [740, 535] on button "Slide right" at bounding box center [735, 549] width 32 height 32
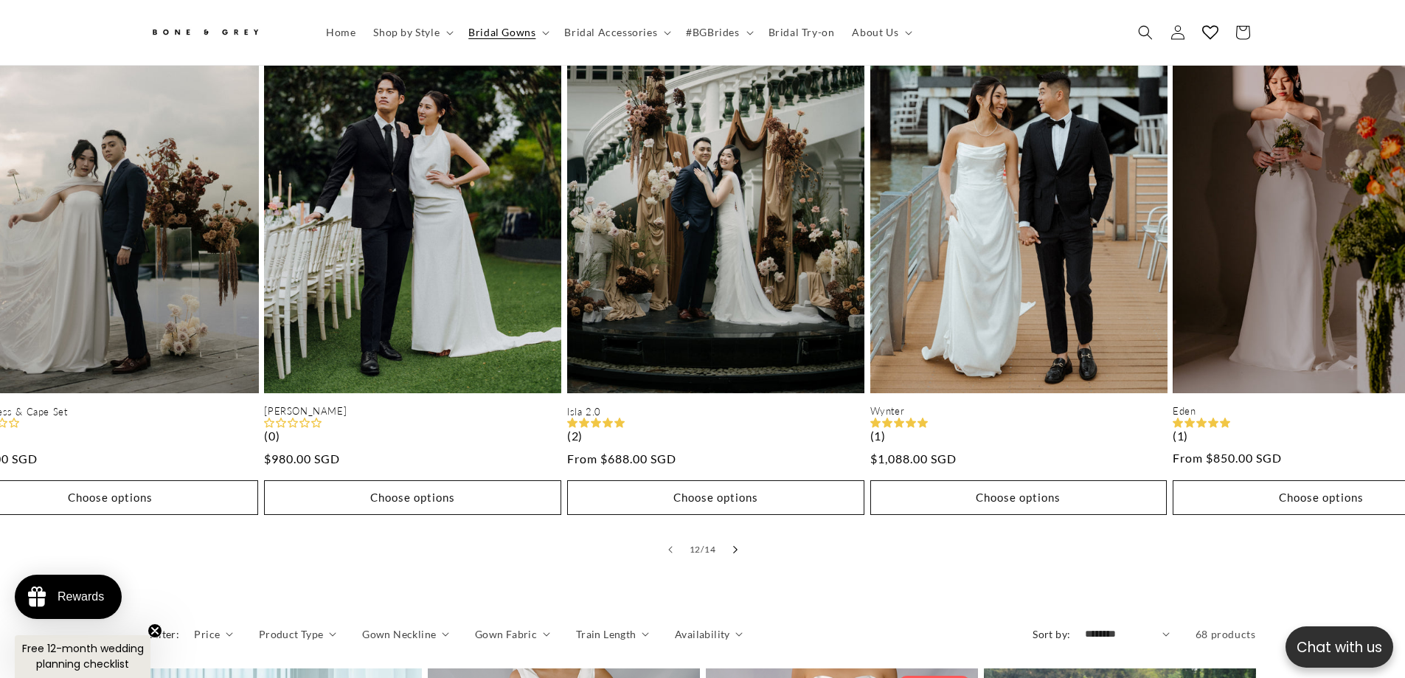
click at [740, 535] on button "Slide right" at bounding box center [735, 549] width 32 height 32
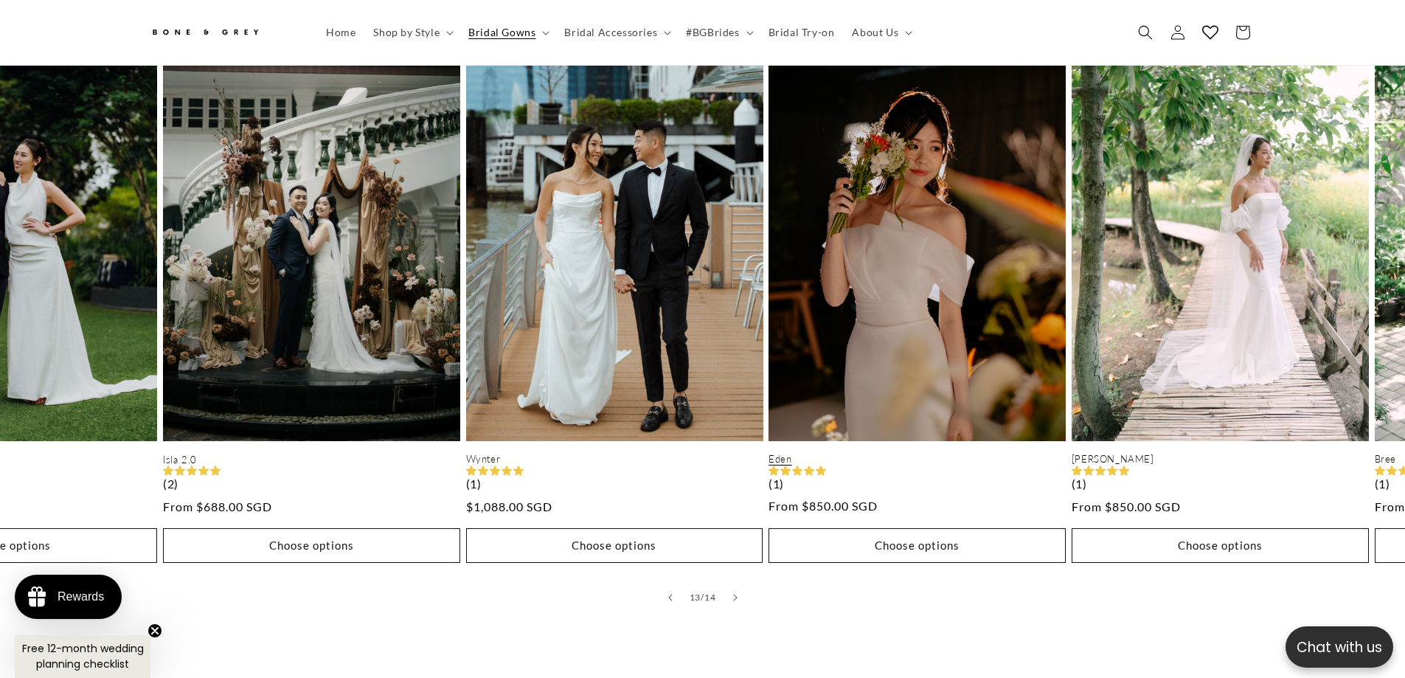
scroll to position [729, 0]
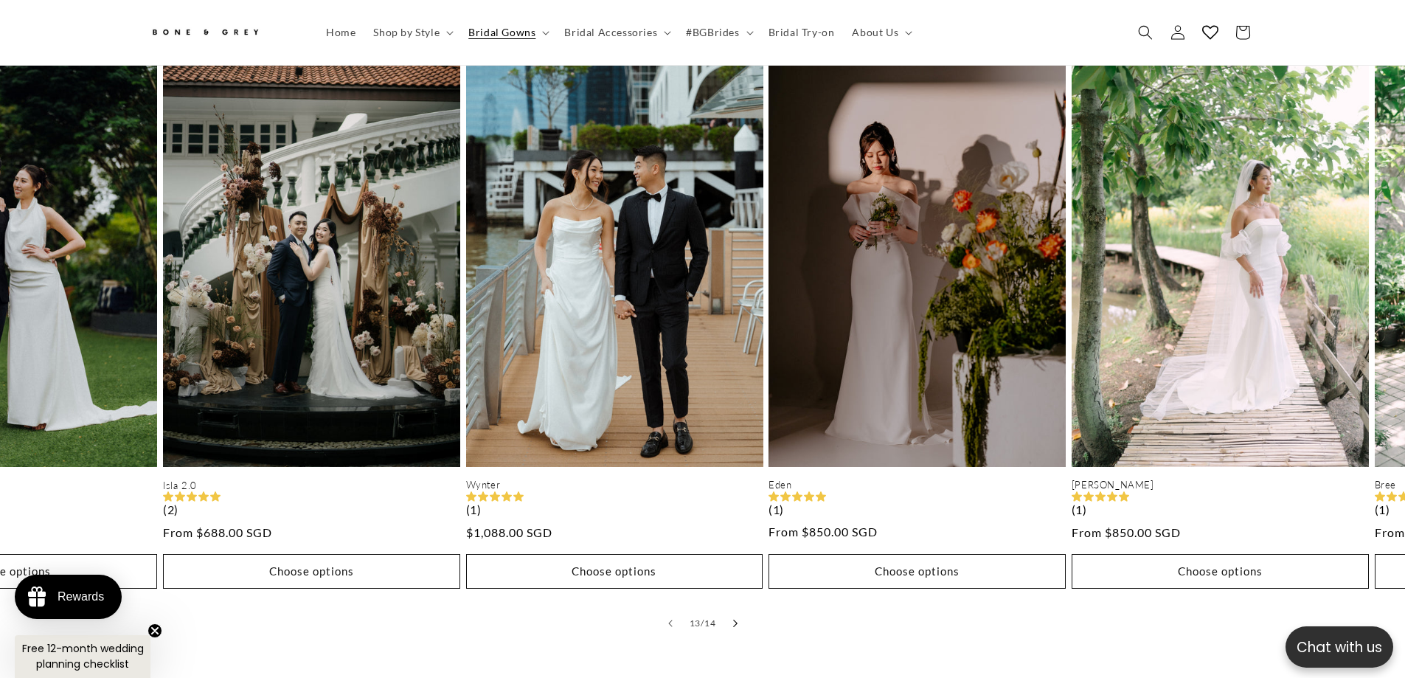
click at [731, 607] on button "Slide right" at bounding box center [735, 623] width 32 height 32
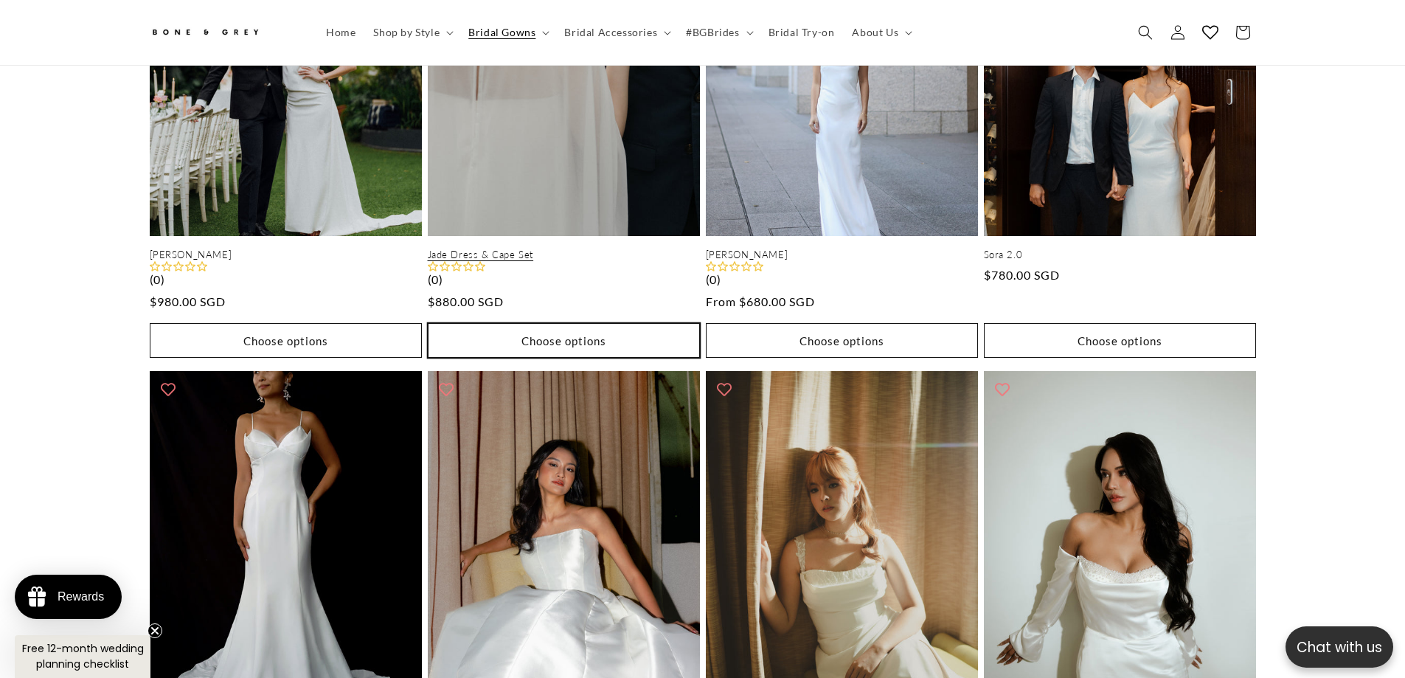
scroll to position [2278, 0]
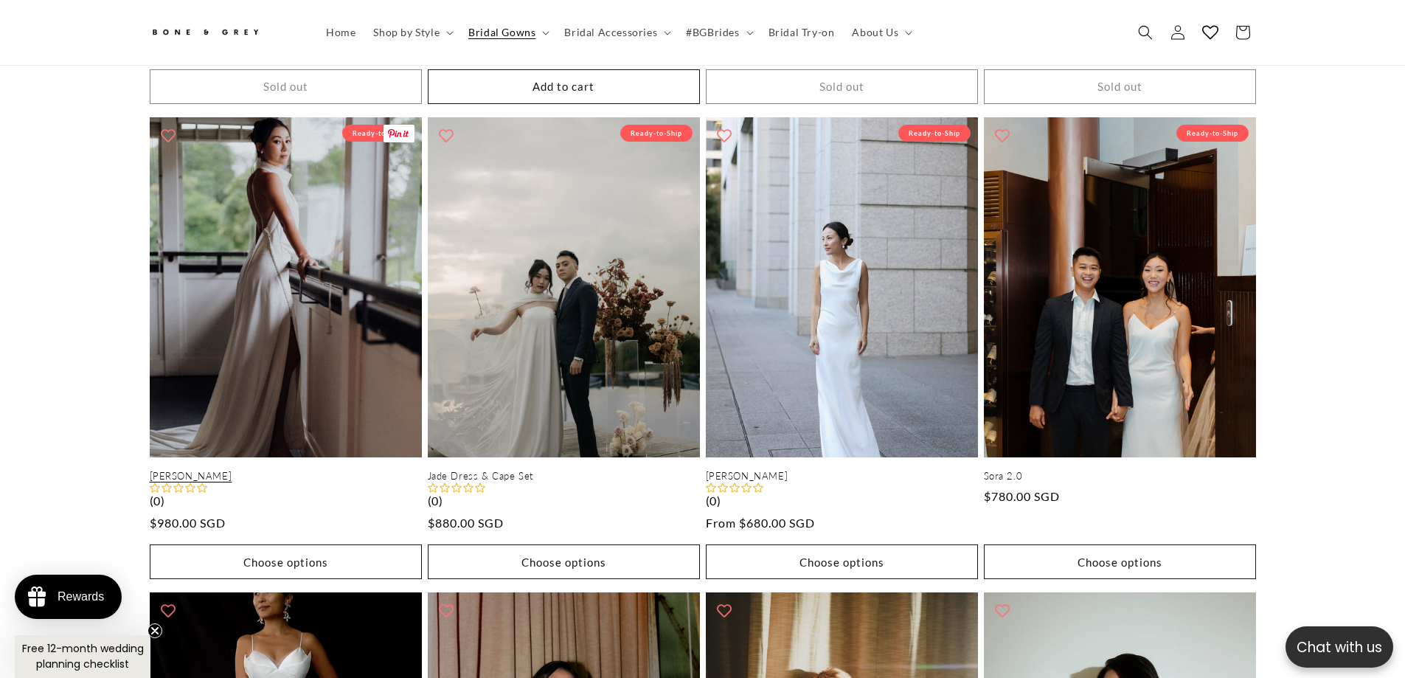
click at [347, 470] on link "[PERSON_NAME]" at bounding box center [286, 476] width 272 height 13
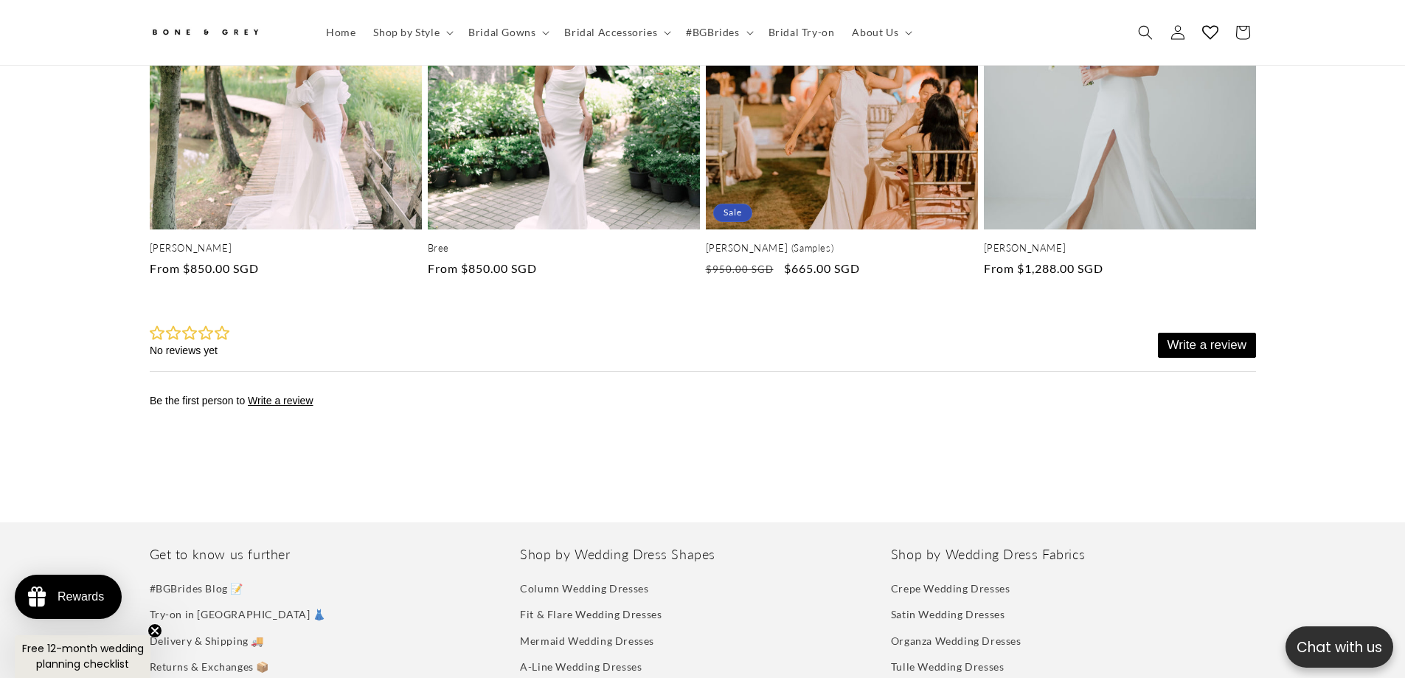
scroll to position [3827, 0]
